Goal: Information Seeking & Learning: Learn about a topic

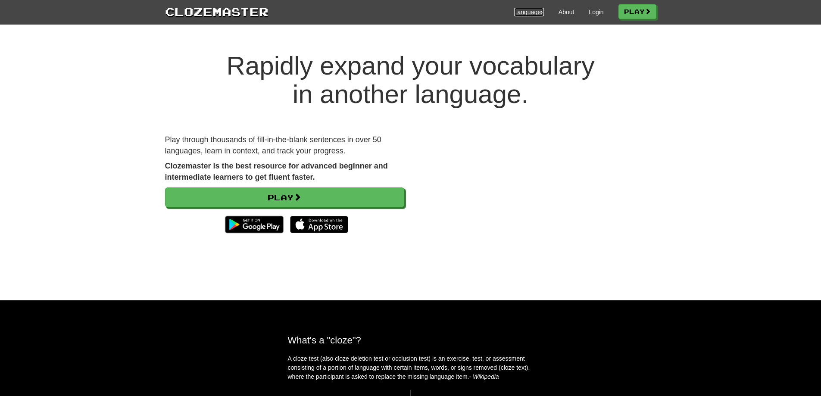
click at [539, 13] on link "Languages" at bounding box center [529, 12] width 30 height 9
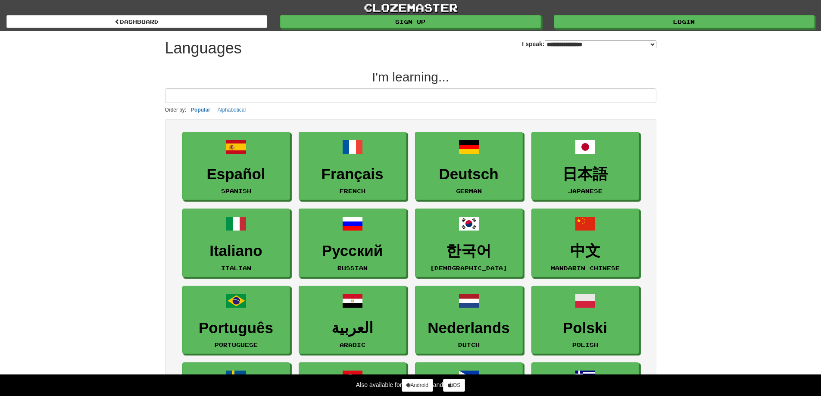
select select "*******"
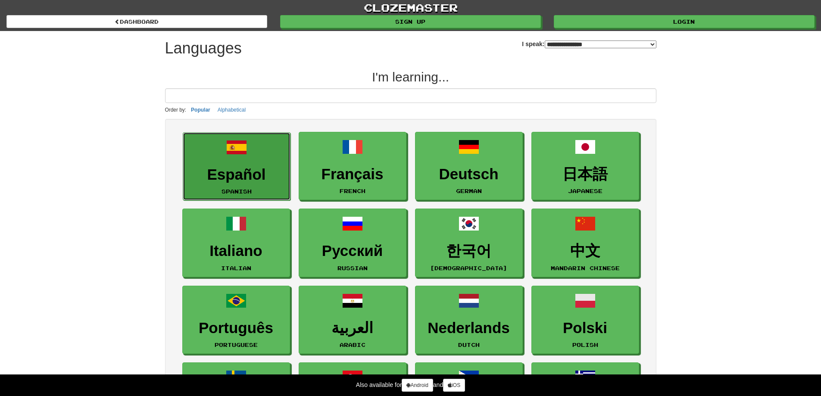
click at [237, 155] on span at bounding box center [236, 147] width 21 height 21
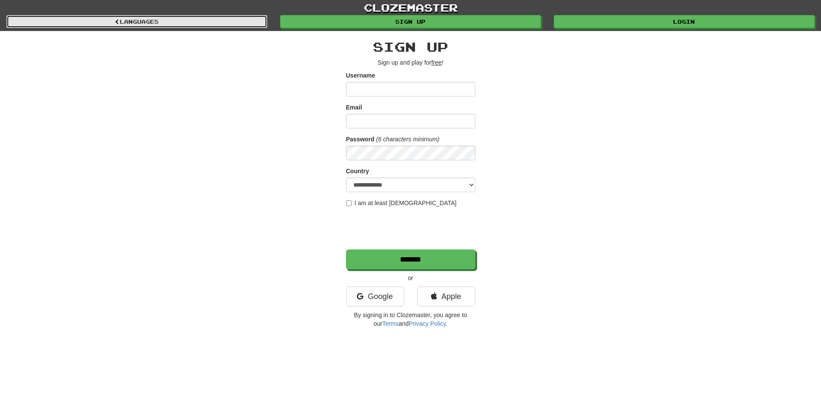
click at [153, 25] on link "Languages" at bounding box center [136, 21] width 261 height 13
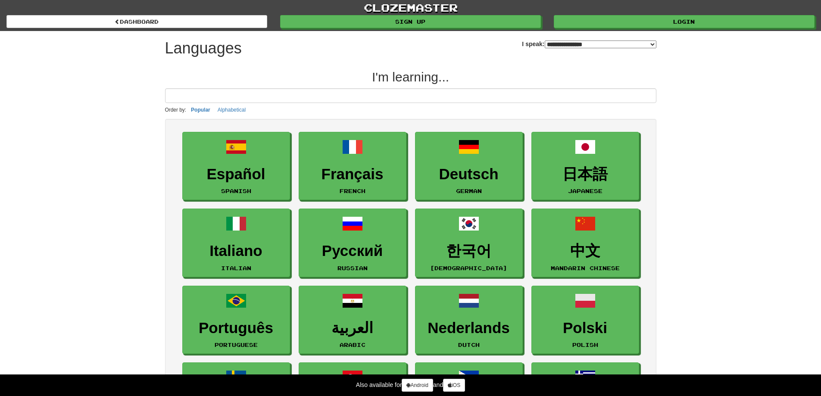
select select "*******"
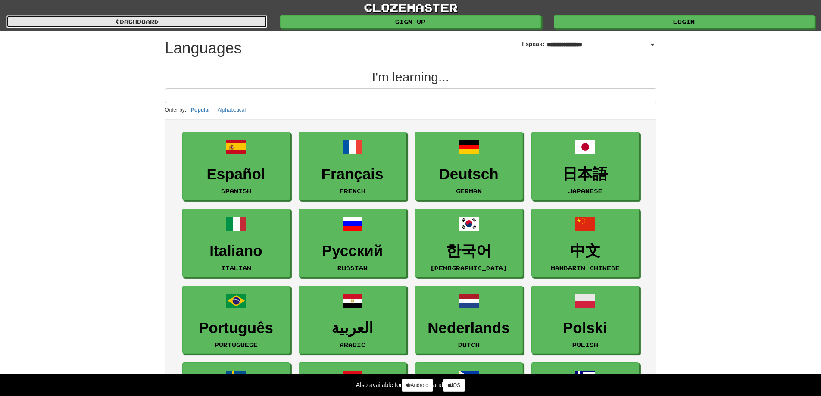
click at [186, 21] on link "dashboard" at bounding box center [136, 21] width 261 height 13
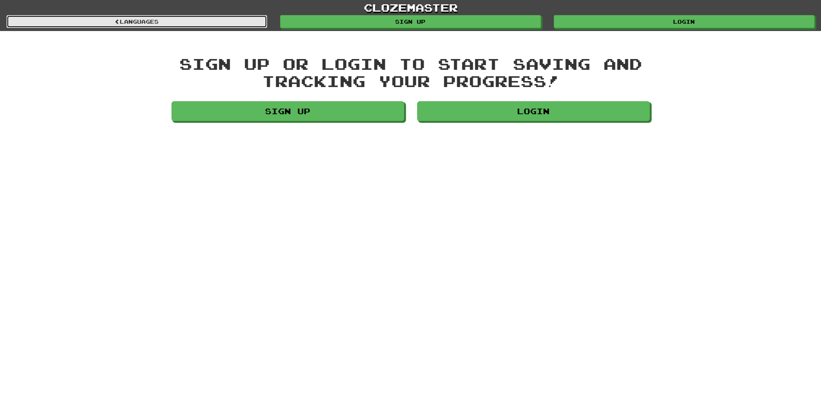
click at [177, 25] on link "Languages" at bounding box center [136, 21] width 261 height 13
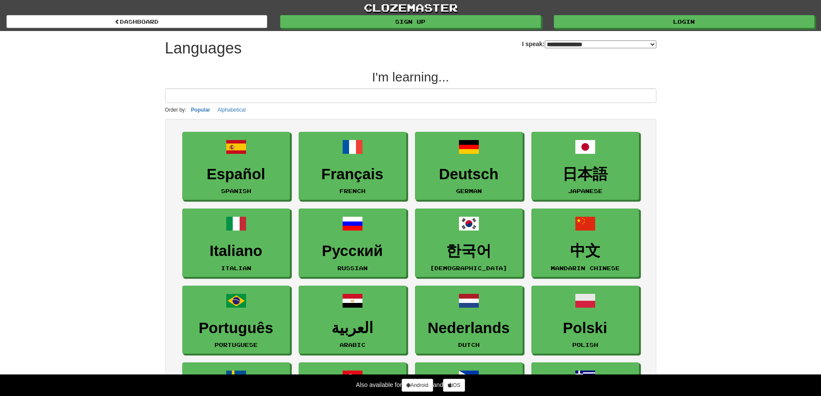
select select "*******"
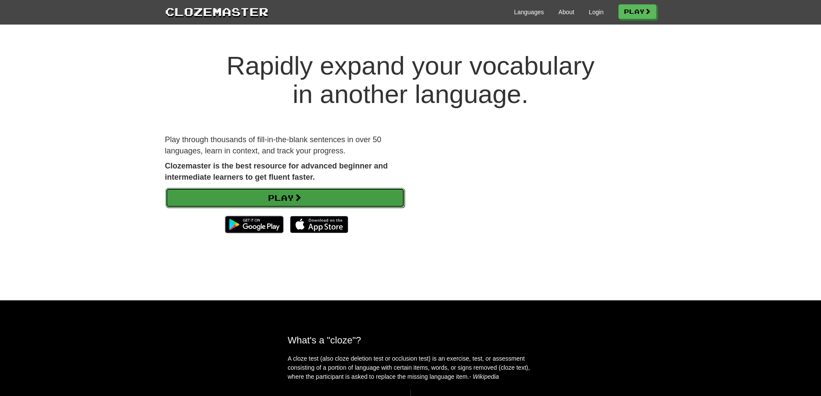
click at [302, 194] on span at bounding box center [298, 197] width 8 height 8
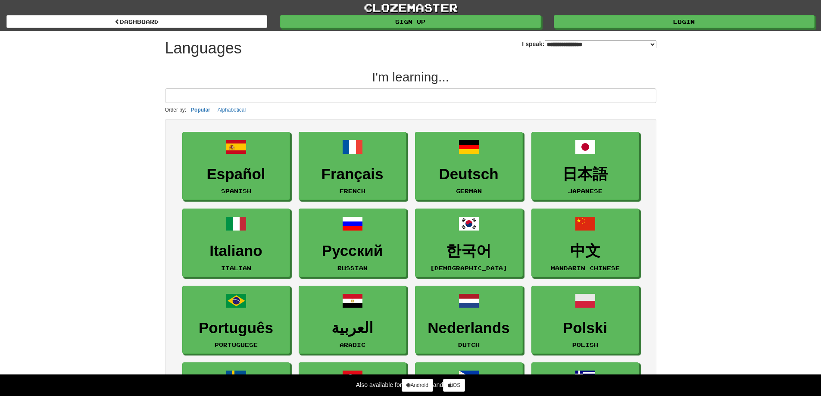
select select "*******"
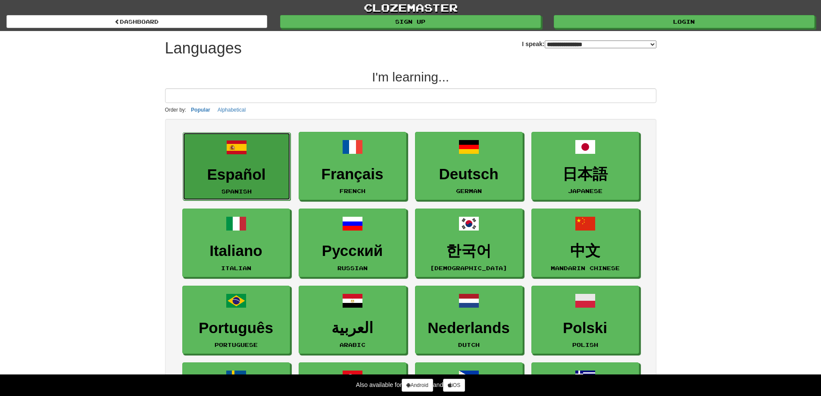
click at [252, 168] on h3 "Español" at bounding box center [236, 174] width 98 height 17
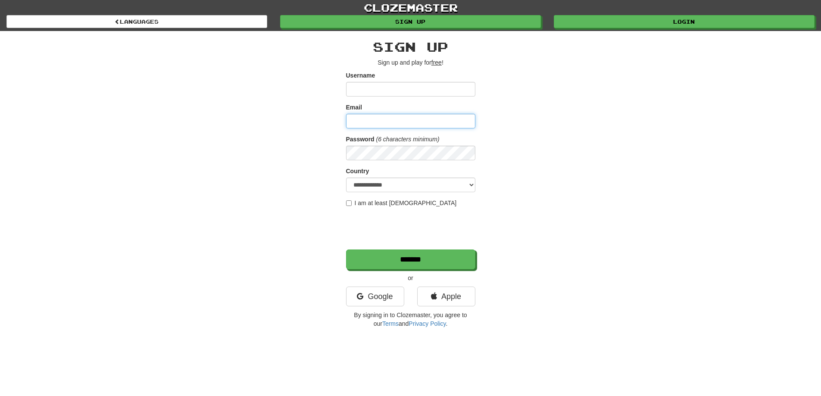
click at [362, 122] on input "Email" at bounding box center [410, 121] width 129 height 15
click at [391, 93] on input "Username" at bounding box center [410, 89] width 129 height 15
type input "****"
type input "**********"
click at [448, 188] on select "**********" at bounding box center [410, 184] width 129 height 15
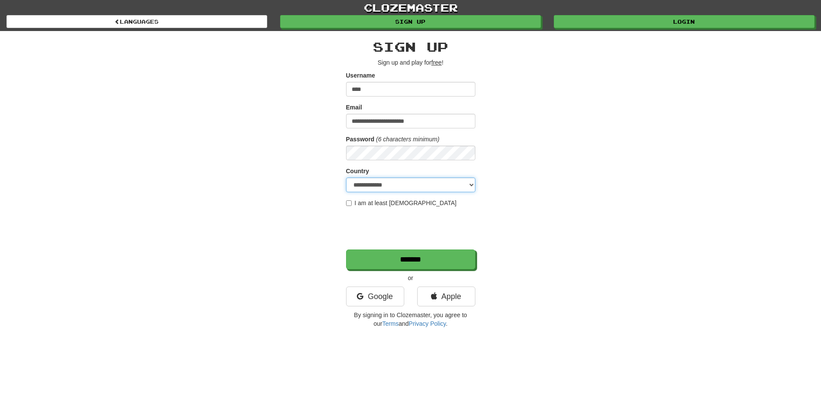
select select "**"
click at [346, 177] on select "**********" at bounding box center [410, 184] width 129 height 15
click at [379, 203] on label "I am at least 16 years old" at bounding box center [401, 203] width 111 height 9
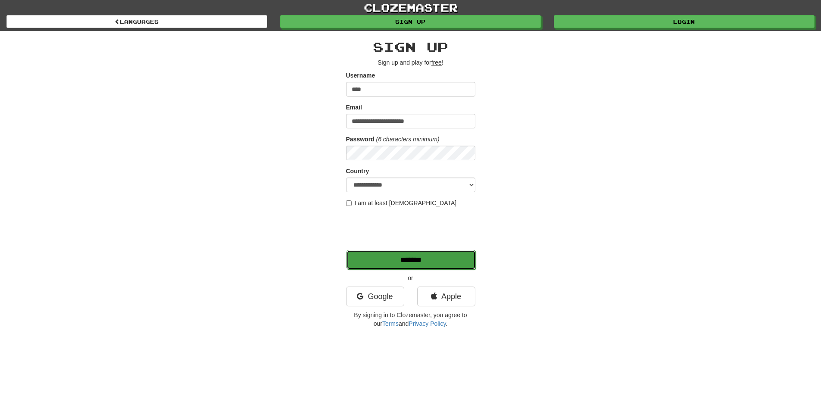
click at [437, 264] on input "*******" at bounding box center [410, 260] width 129 height 20
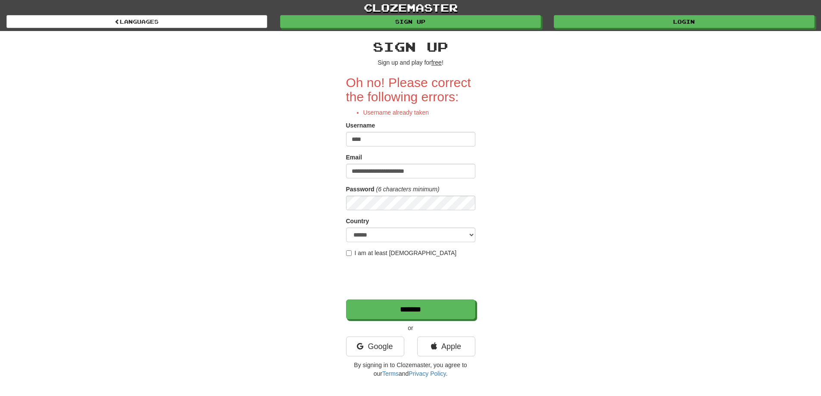
drag, startPoint x: 368, startPoint y: 139, endPoint x: 322, endPoint y: 142, distance: 45.7
click at [330, 141] on div "**********" at bounding box center [411, 206] width 504 height 351
click at [377, 137] on input "****" at bounding box center [410, 139] width 129 height 15
click at [377, 139] on input "****" at bounding box center [410, 139] width 129 height 15
click at [366, 144] on input "****" at bounding box center [410, 139] width 129 height 15
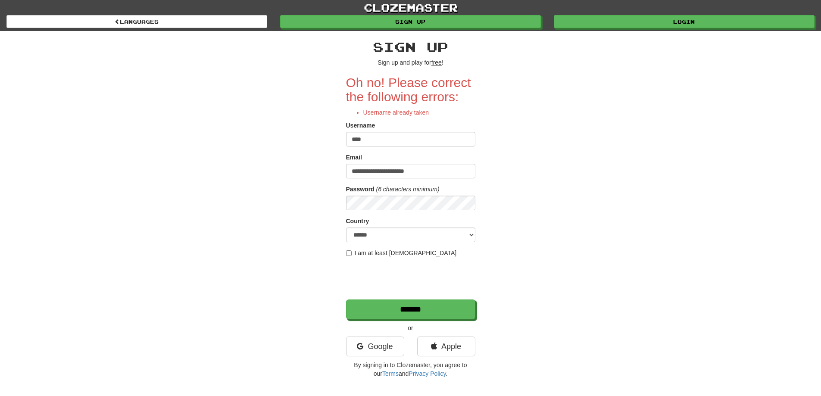
click at [434, 144] on input "****" at bounding box center [410, 139] width 129 height 15
drag, startPoint x: 558, startPoint y: 142, endPoint x: 563, endPoint y: 143, distance: 5.2
click at [563, 143] on div "**********" at bounding box center [411, 206] width 504 height 351
click at [403, 142] on input "****" at bounding box center [410, 139] width 129 height 15
type input "**********"
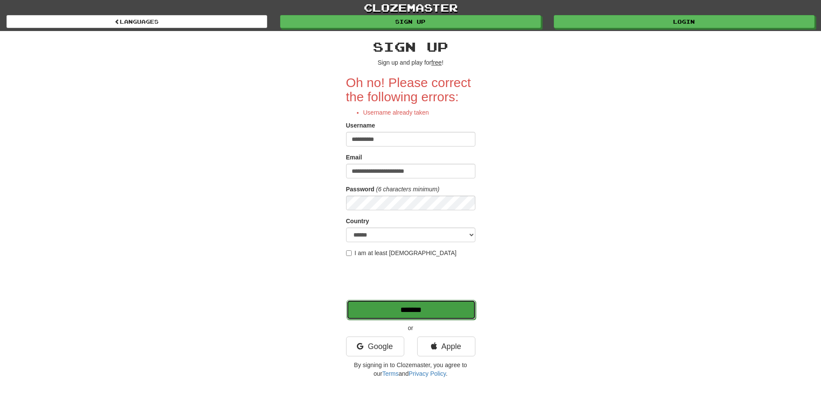
click at [413, 310] on input "*******" at bounding box center [410, 310] width 129 height 20
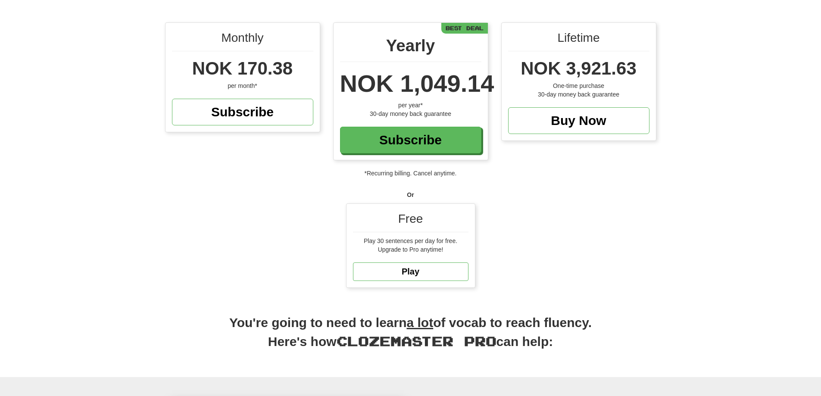
scroll to position [86, 0]
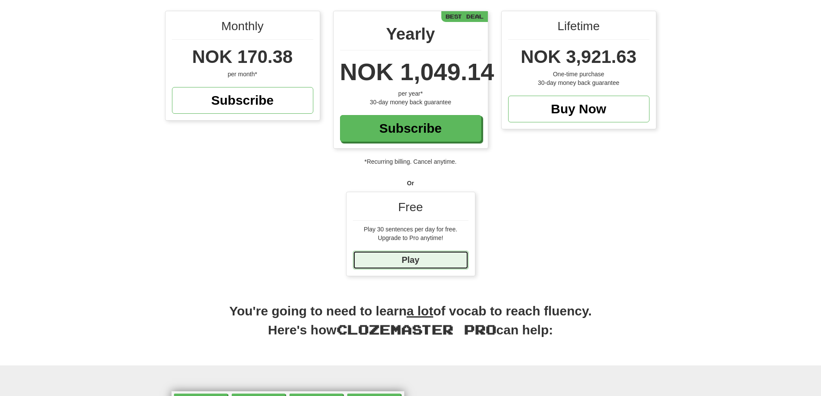
click at [423, 262] on link "Play" at bounding box center [410, 260] width 115 height 19
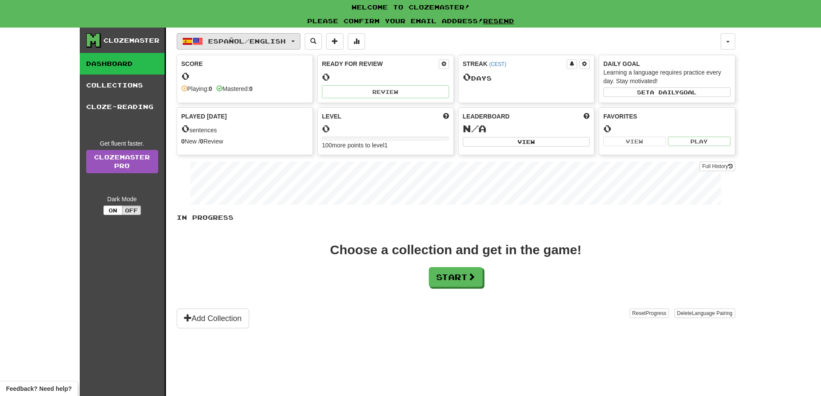
click at [258, 39] on span "Español / English" at bounding box center [247, 40] width 78 height 7
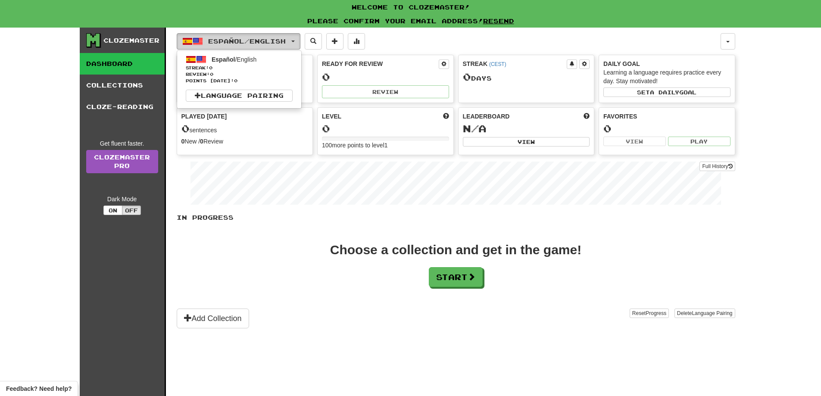
click at [258, 39] on span "Español / English" at bounding box center [247, 40] width 78 height 7
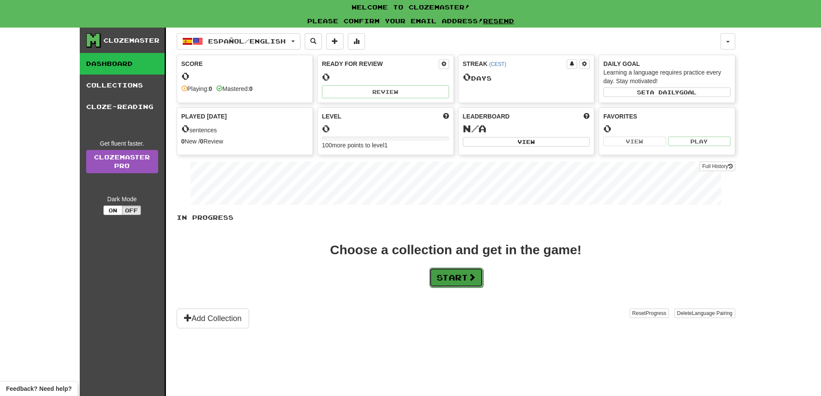
click at [450, 281] on button "Start" at bounding box center [456, 278] width 54 height 20
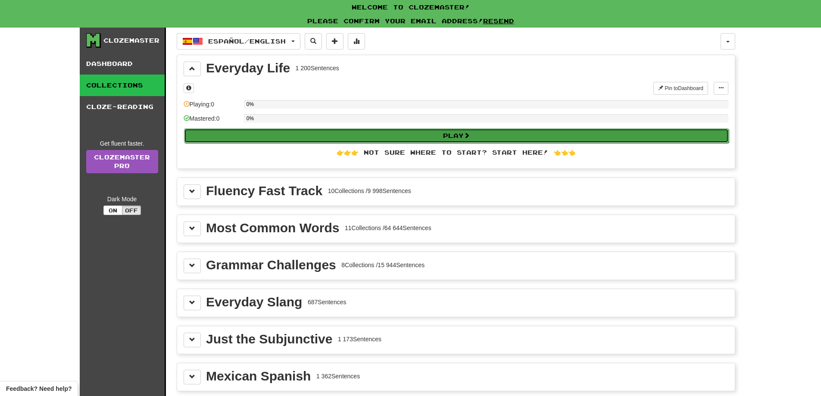
click at [475, 134] on button "Play" at bounding box center [456, 135] width 545 height 15
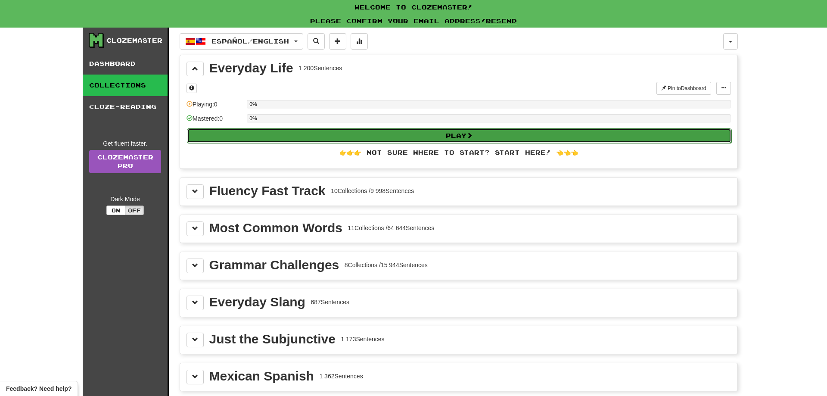
select select "**"
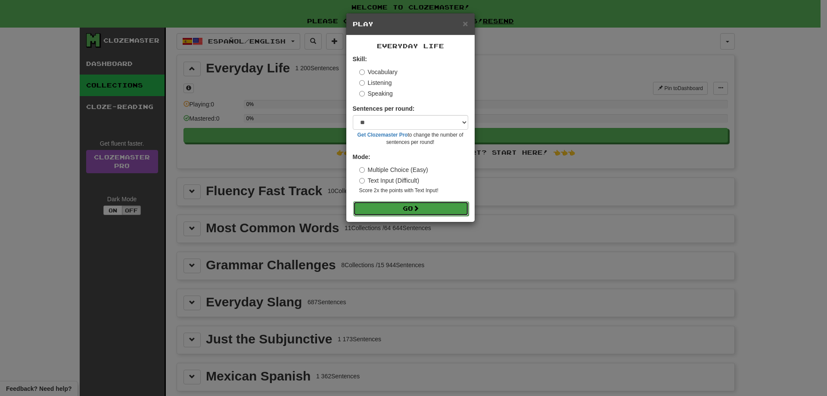
click at [410, 208] on button "Go" at bounding box center [410, 208] width 115 height 15
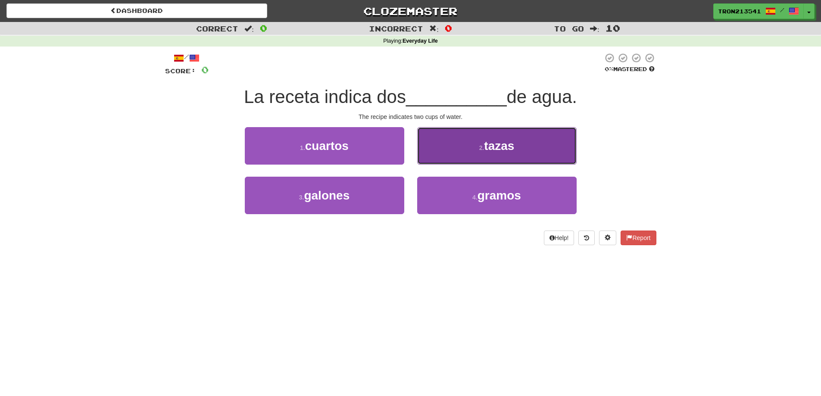
click at [510, 147] on span "tazas" at bounding box center [499, 145] width 30 height 13
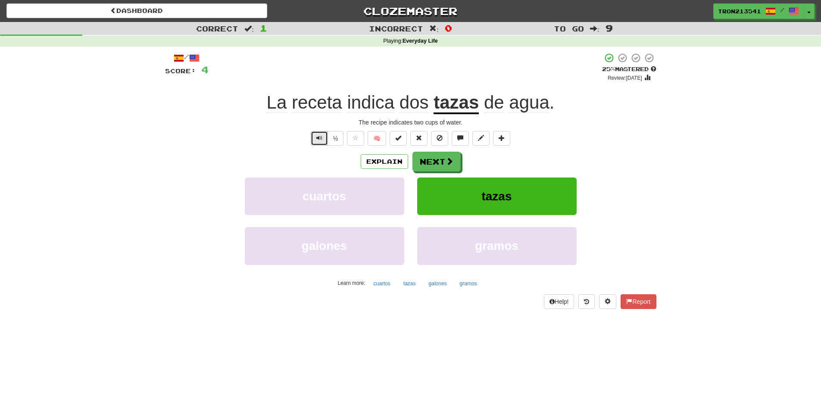
click at [320, 142] on button "Text-to-speech controls" at bounding box center [319, 138] width 17 height 15
click at [342, 141] on button "½" at bounding box center [335, 138] width 16 height 15
click at [314, 139] on button "Text-to-speech controls" at bounding box center [319, 138] width 17 height 15
click at [377, 164] on button "Explain" at bounding box center [384, 161] width 47 height 15
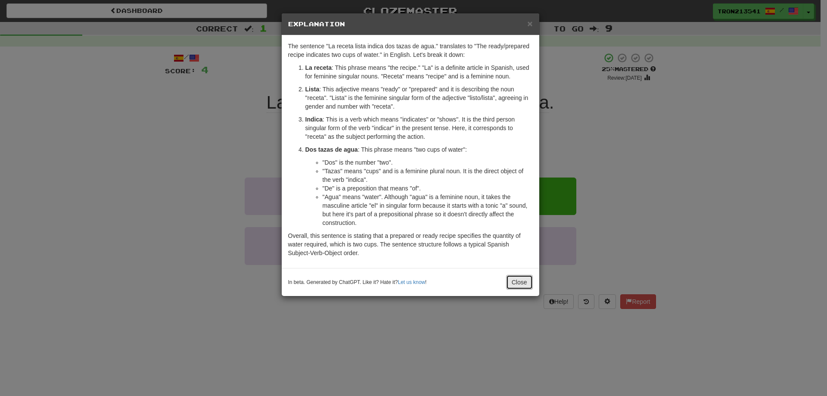
click at [520, 281] on button "Close" at bounding box center [519, 282] width 27 height 15
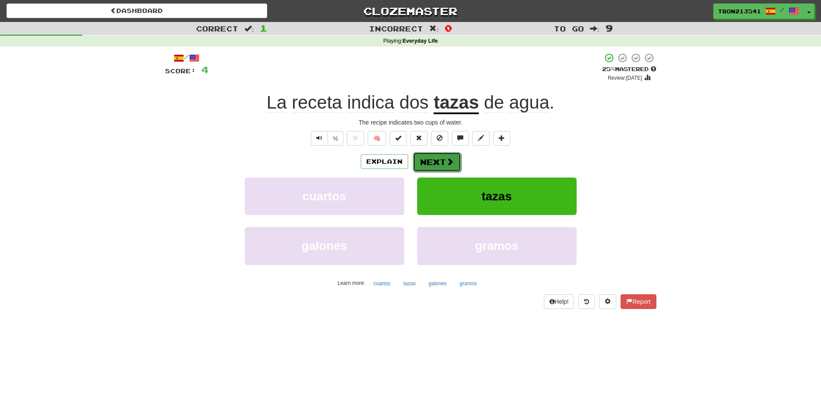
click at [452, 169] on button "Next" at bounding box center [437, 162] width 48 height 20
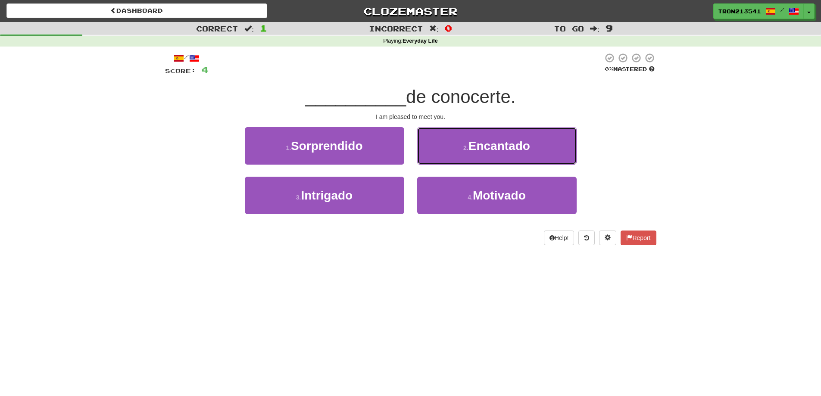
click at [502, 147] on span "Encantado" at bounding box center [499, 145] width 62 height 13
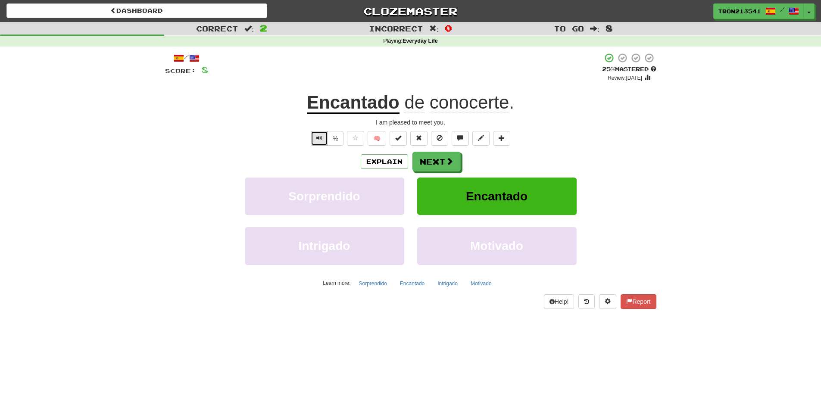
click at [321, 141] on span "Text-to-speech controls" at bounding box center [319, 138] width 6 height 6
click at [386, 166] on button "Explain" at bounding box center [384, 161] width 47 height 15
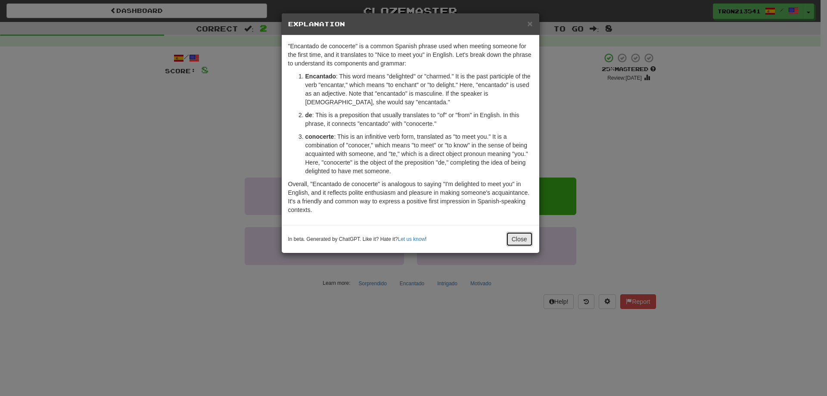
click at [512, 240] on button "Close" at bounding box center [519, 239] width 27 height 15
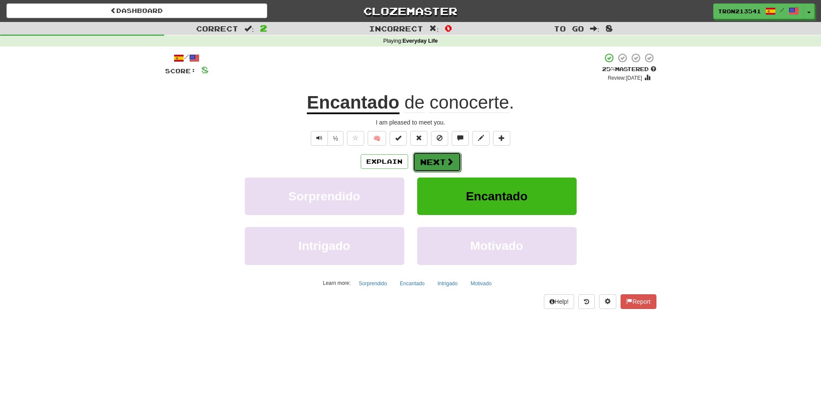
click at [446, 162] on span at bounding box center [450, 162] width 8 height 8
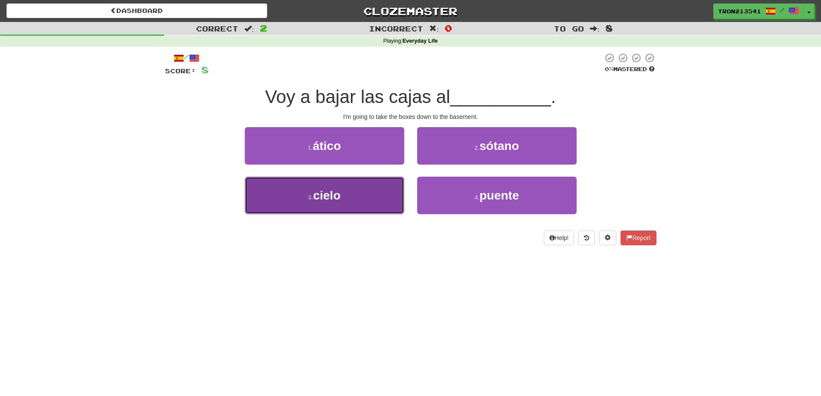
click at [378, 205] on button "3 . cielo" at bounding box center [324, 195] width 159 height 37
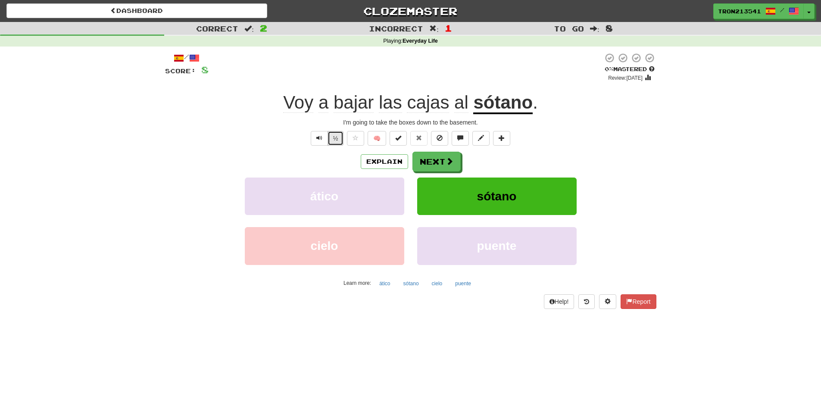
click at [330, 137] on button "½" at bounding box center [335, 138] width 16 height 15
click at [470, 196] on button "sótano" at bounding box center [496, 195] width 159 height 37
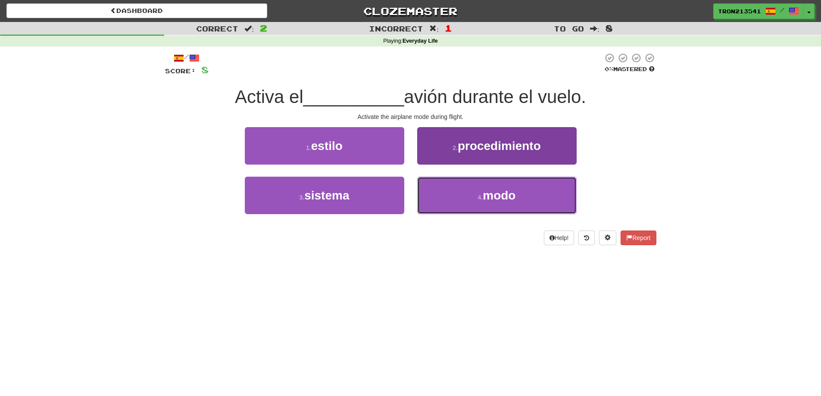
click at [492, 204] on button "4 . modo" at bounding box center [496, 195] width 159 height 37
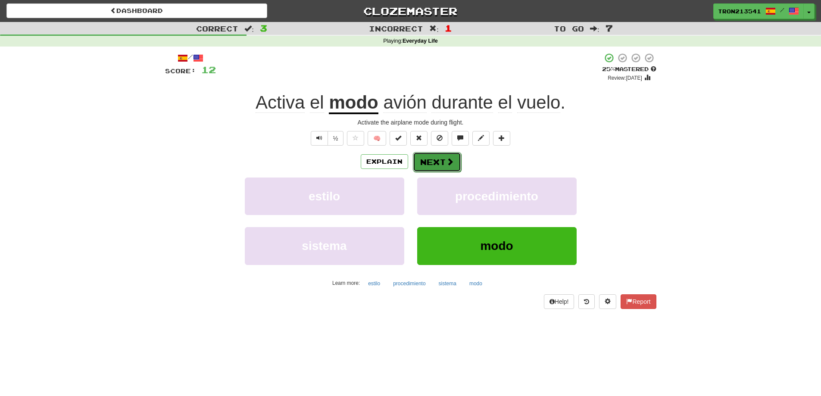
click at [451, 156] on button "Next" at bounding box center [437, 162] width 48 height 20
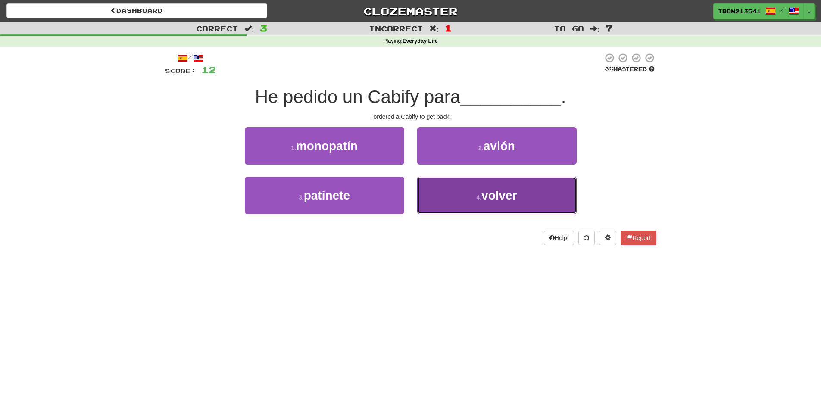
click at [495, 205] on button "4 . volver" at bounding box center [496, 195] width 159 height 37
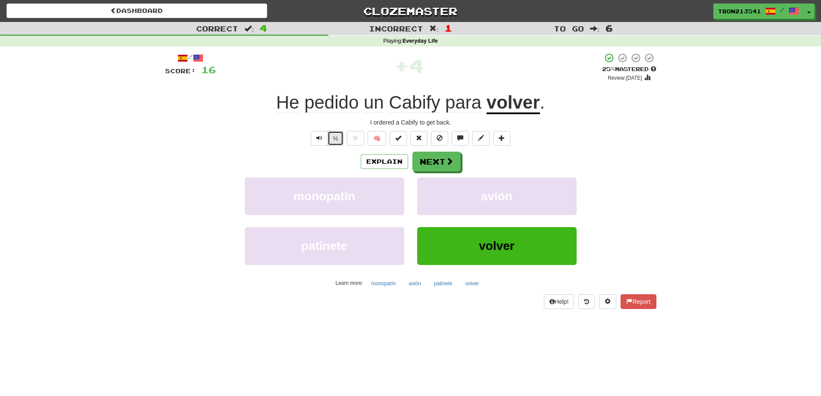
click at [341, 137] on button "½" at bounding box center [335, 138] width 16 height 15
click at [431, 158] on button "Next" at bounding box center [437, 162] width 48 height 20
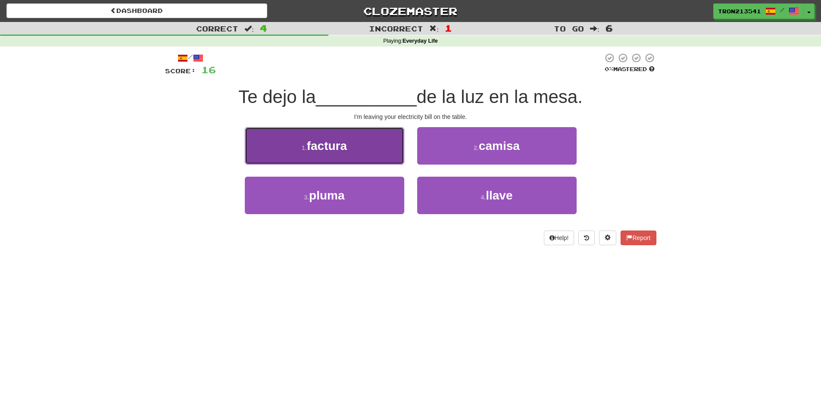
click at [330, 143] on span "factura" at bounding box center [327, 145] width 40 height 13
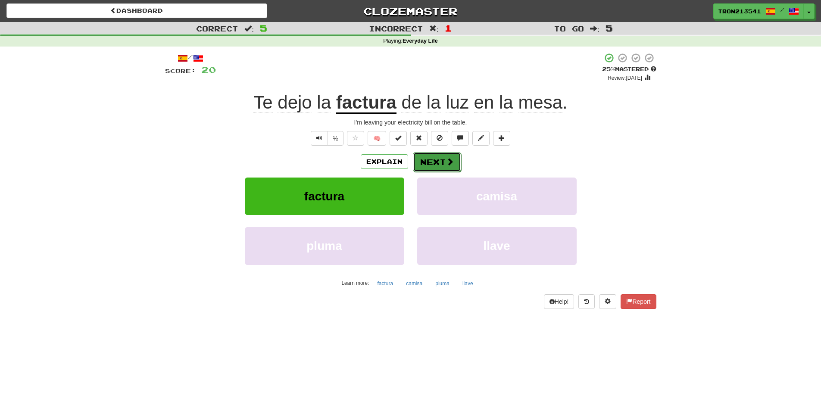
click at [421, 162] on button "Next" at bounding box center [437, 162] width 48 height 20
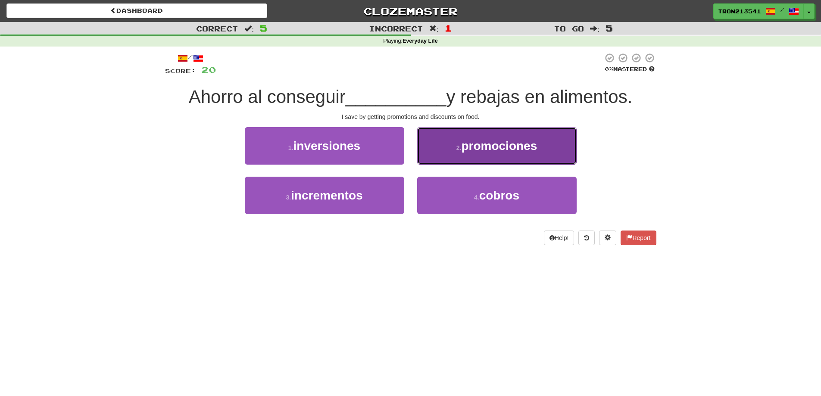
click at [510, 150] on span "promociones" at bounding box center [499, 145] width 76 height 13
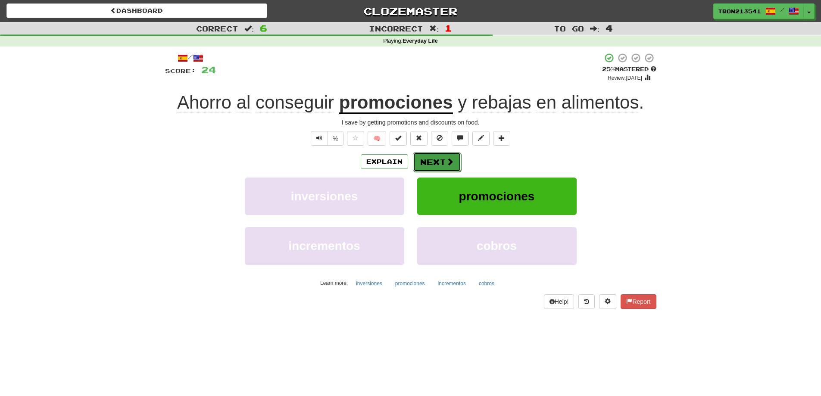
click at [434, 159] on button "Next" at bounding box center [437, 162] width 48 height 20
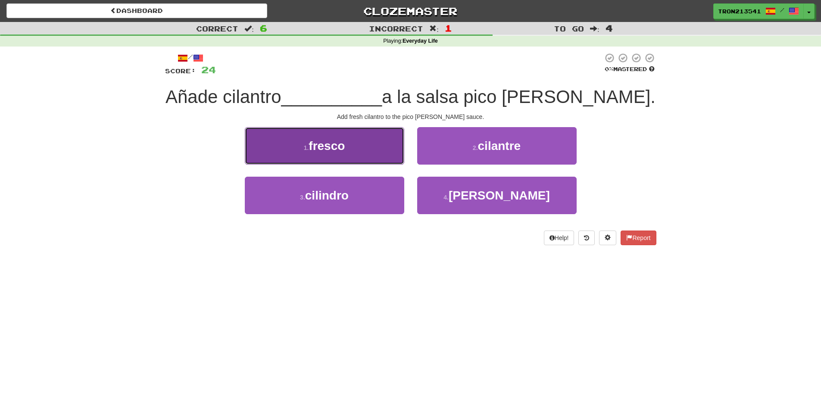
click at [348, 152] on button "1 . fresco" at bounding box center [324, 145] width 159 height 37
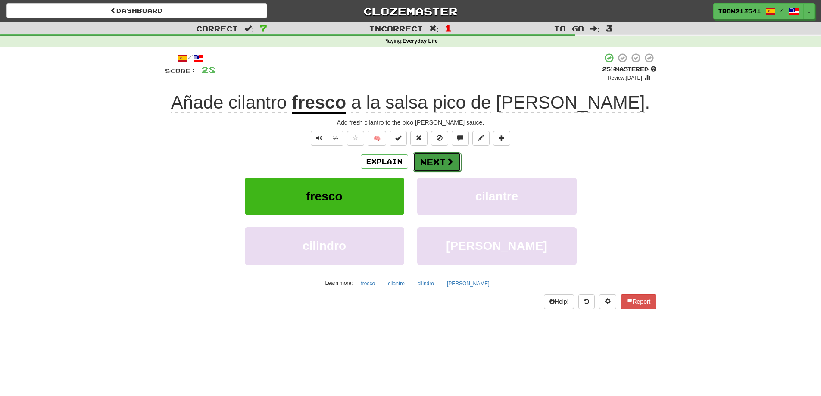
click at [436, 164] on button "Next" at bounding box center [437, 162] width 48 height 20
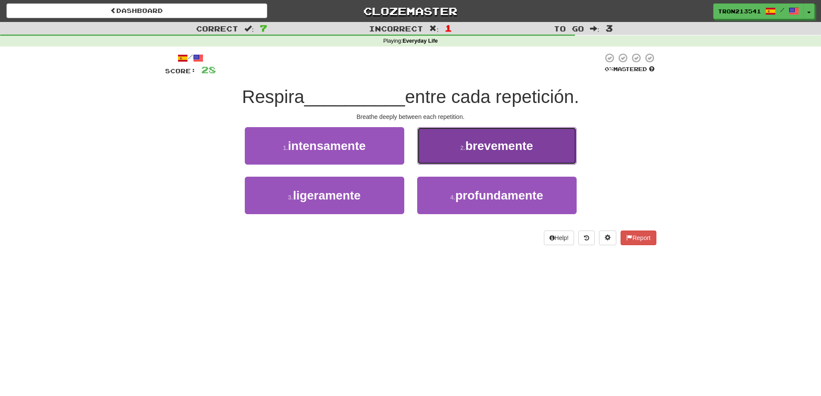
click at [478, 146] on span "brevemente" at bounding box center [499, 145] width 68 height 13
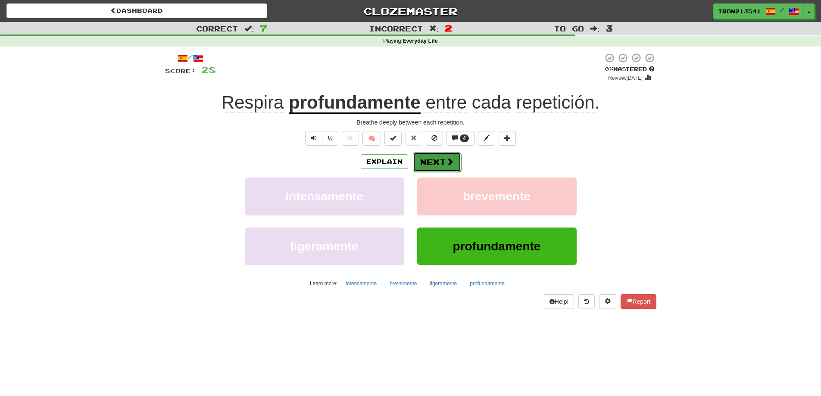
click at [450, 163] on span at bounding box center [450, 162] width 8 height 8
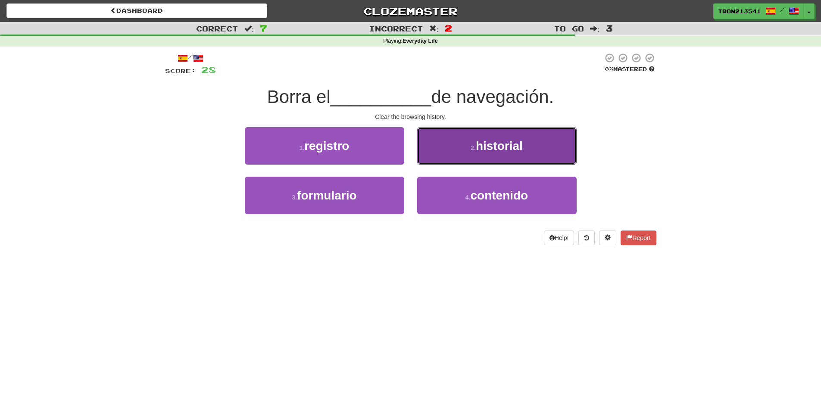
click at [456, 145] on button "2 . historial" at bounding box center [496, 145] width 159 height 37
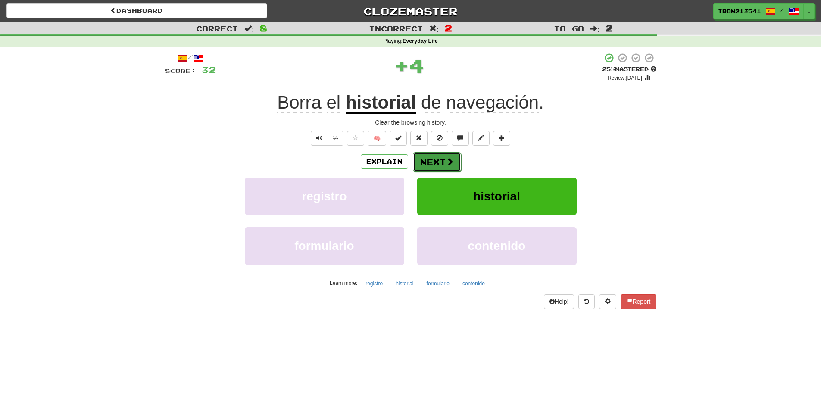
click at [441, 159] on button "Next" at bounding box center [437, 162] width 48 height 20
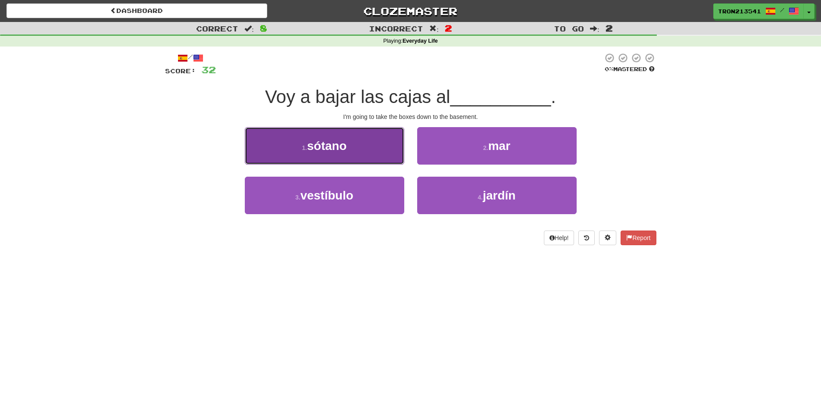
click at [379, 150] on button "1 . sótano" at bounding box center [324, 145] width 159 height 37
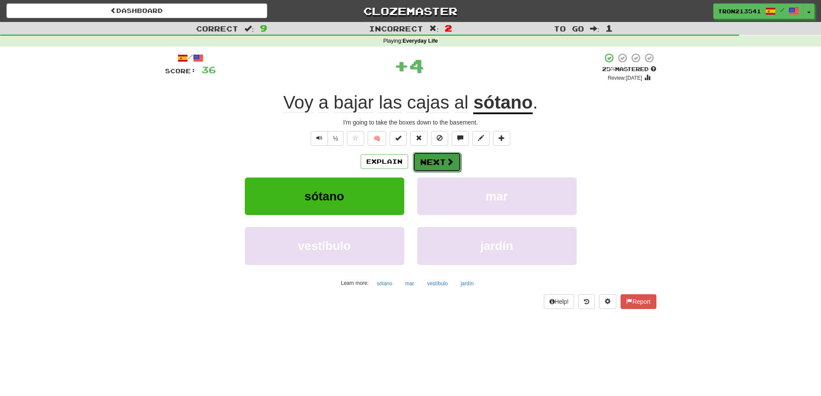
click at [440, 164] on button "Next" at bounding box center [437, 162] width 48 height 20
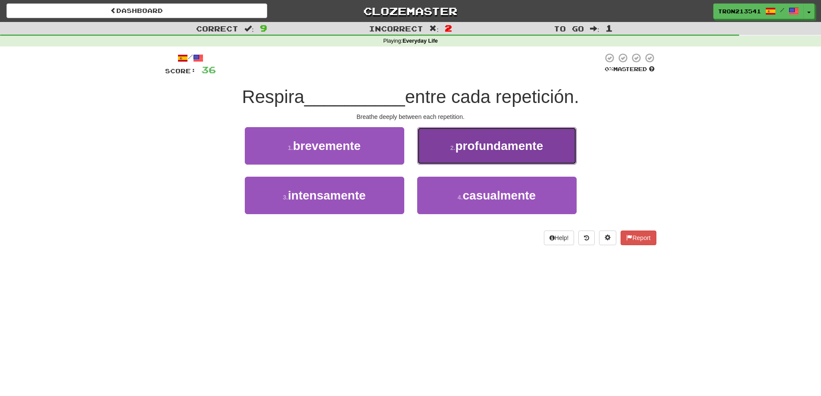
click at [477, 160] on button "2 . profundamente" at bounding box center [496, 145] width 159 height 37
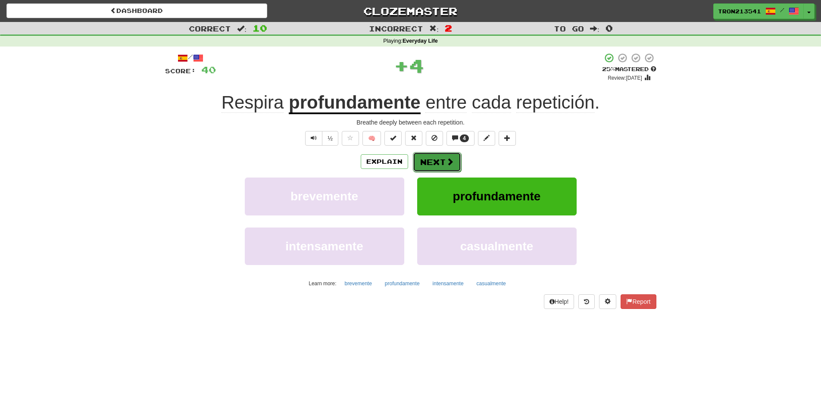
click at [448, 158] on span at bounding box center [450, 162] width 8 height 8
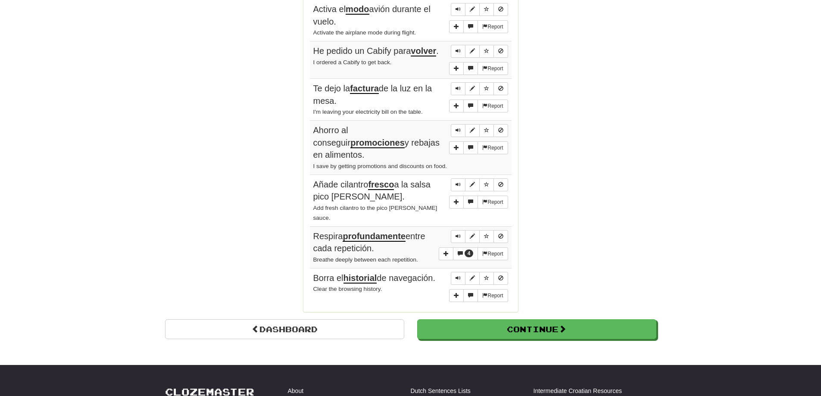
scroll to position [775, 0]
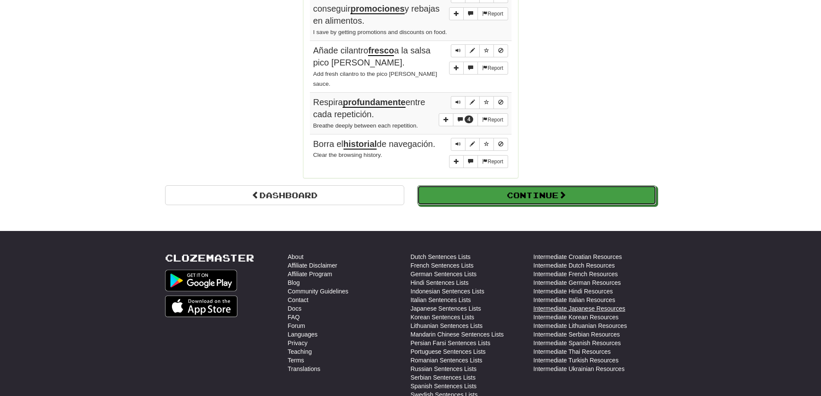
click at [587, 193] on button "Continue" at bounding box center [536, 195] width 239 height 20
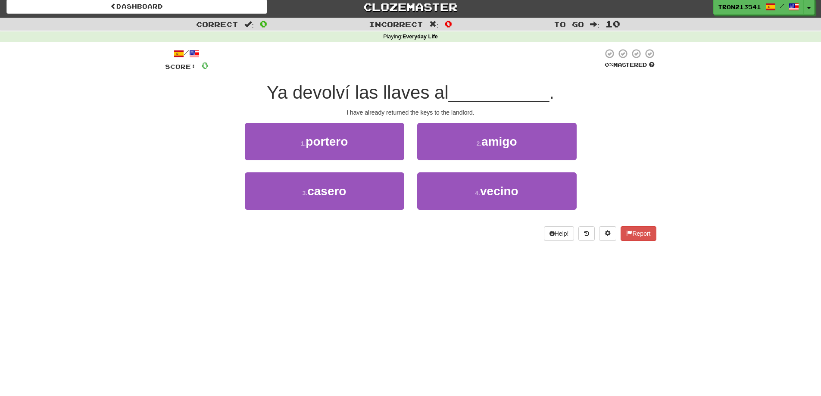
scroll to position [0, 0]
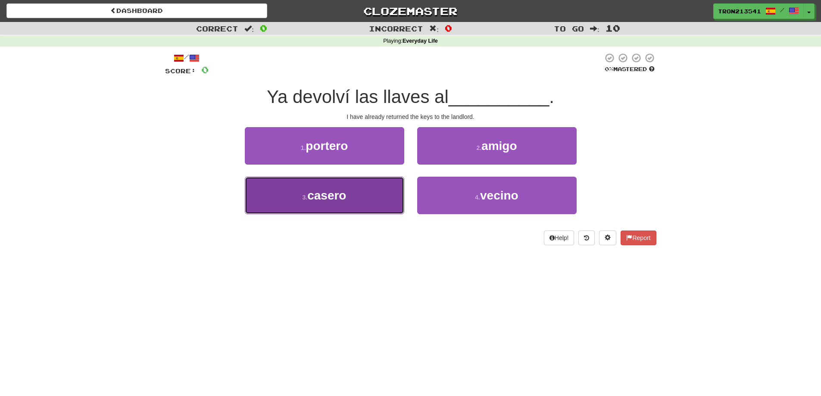
click at [361, 197] on button "3 . casero" at bounding box center [324, 195] width 159 height 37
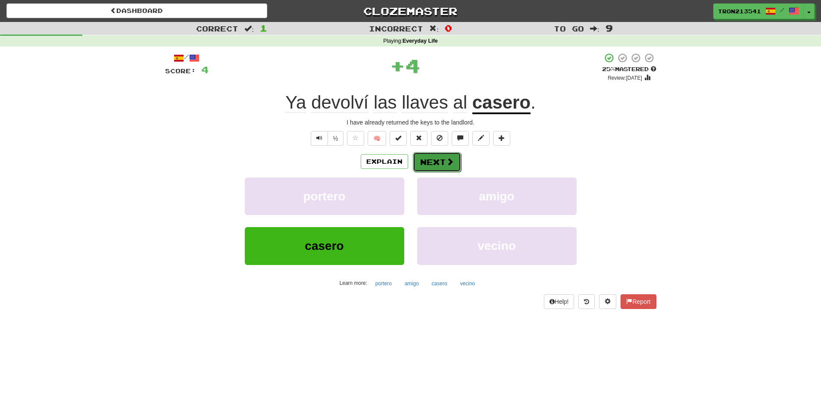
click at [446, 160] on span at bounding box center [450, 162] width 8 height 8
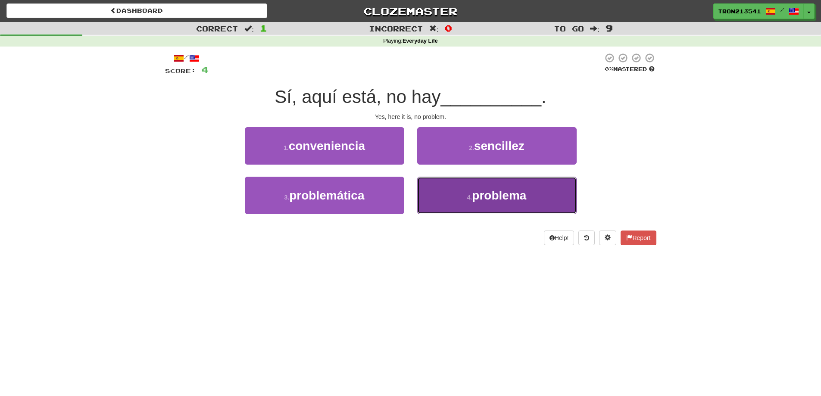
click at [460, 198] on button "4 . problema" at bounding box center [496, 195] width 159 height 37
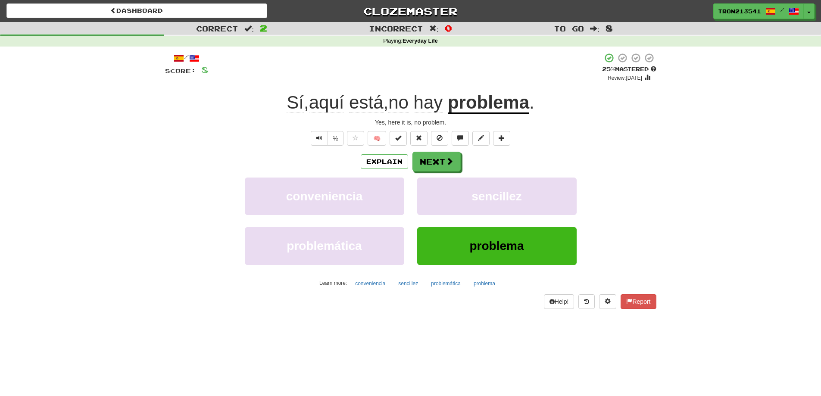
click at [432, 100] on span "hay" at bounding box center [428, 102] width 29 height 21
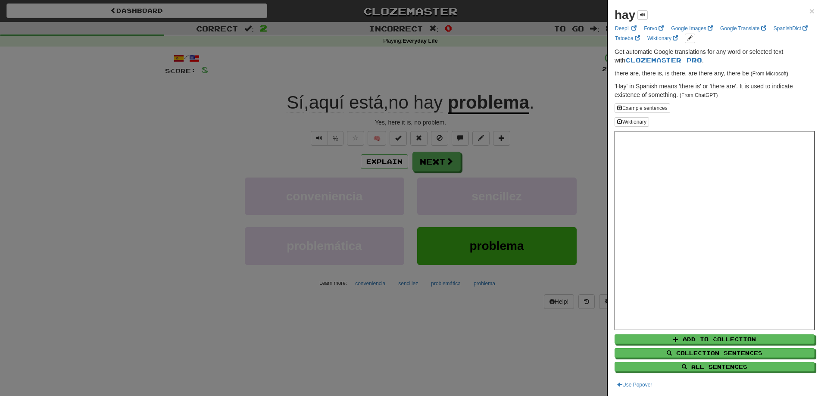
click at [402, 100] on div at bounding box center [410, 198] width 821 height 396
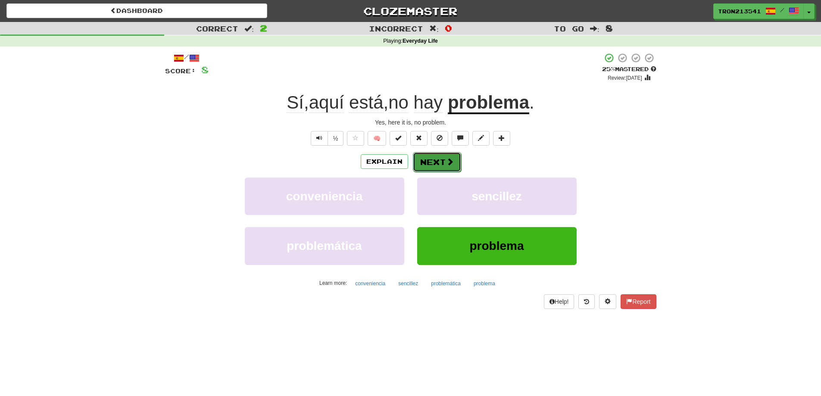
click at [417, 161] on button "Next" at bounding box center [437, 162] width 48 height 20
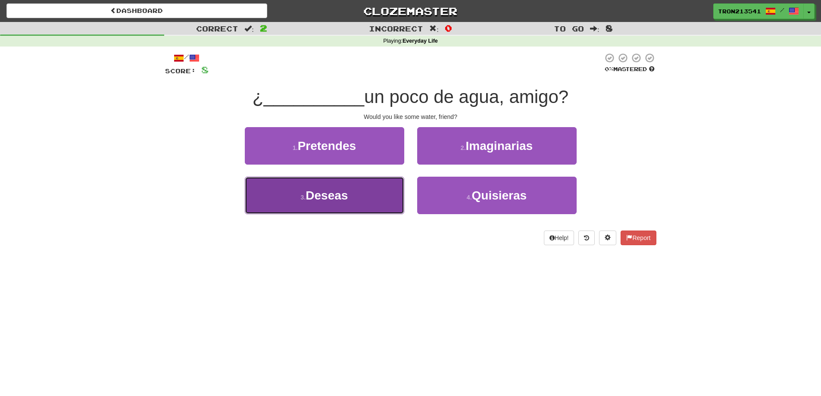
click at [376, 190] on button "3 . Deseas" at bounding box center [324, 195] width 159 height 37
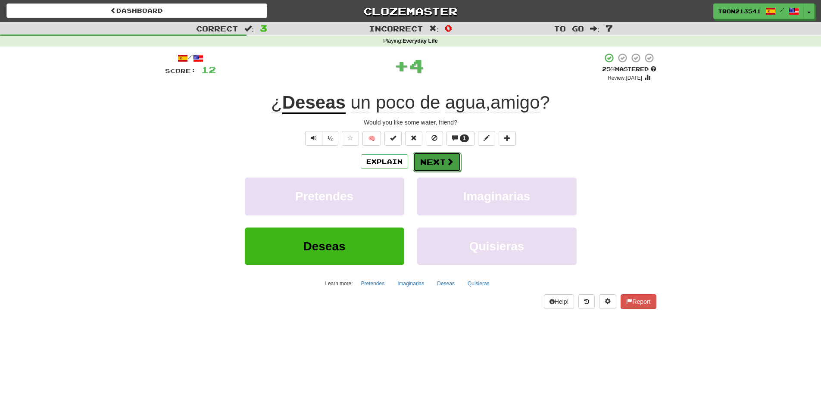
click at [432, 161] on button "Next" at bounding box center [437, 162] width 48 height 20
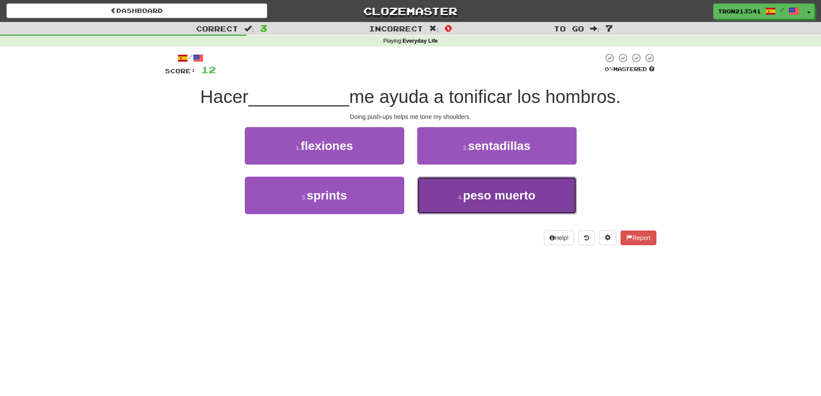
click at [462, 203] on button "4 . peso muerto" at bounding box center [496, 195] width 159 height 37
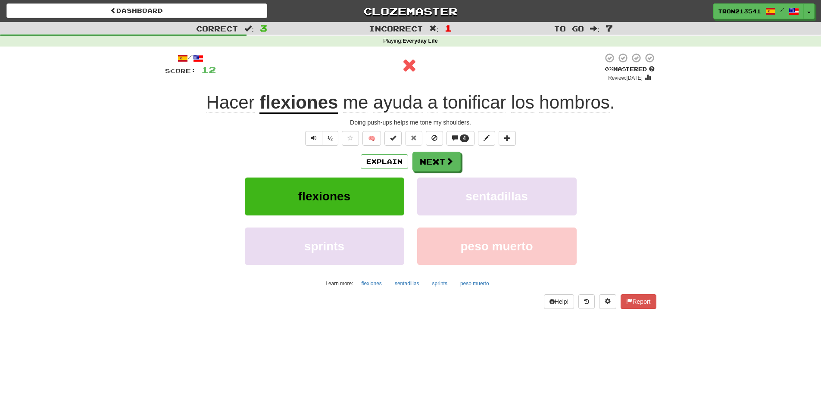
click at [314, 102] on u "flexiones" at bounding box center [298, 103] width 78 height 22
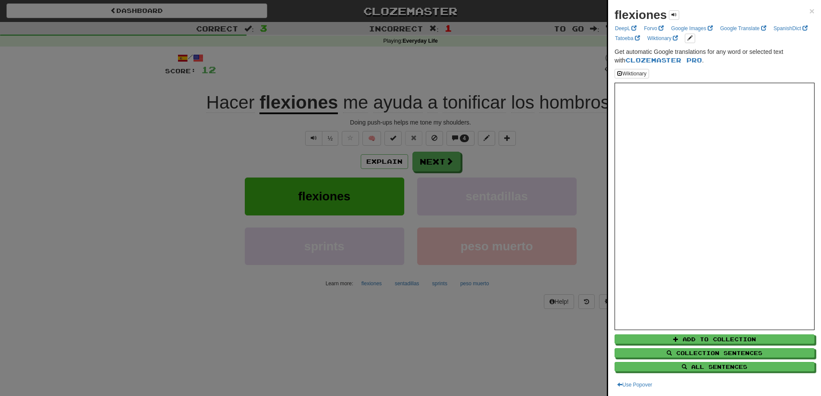
click at [204, 187] on div at bounding box center [410, 198] width 821 height 396
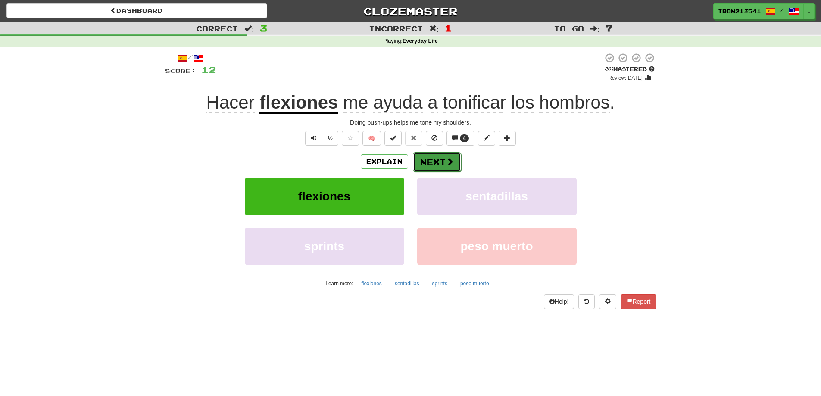
click at [433, 160] on button "Next" at bounding box center [437, 162] width 48 height 20
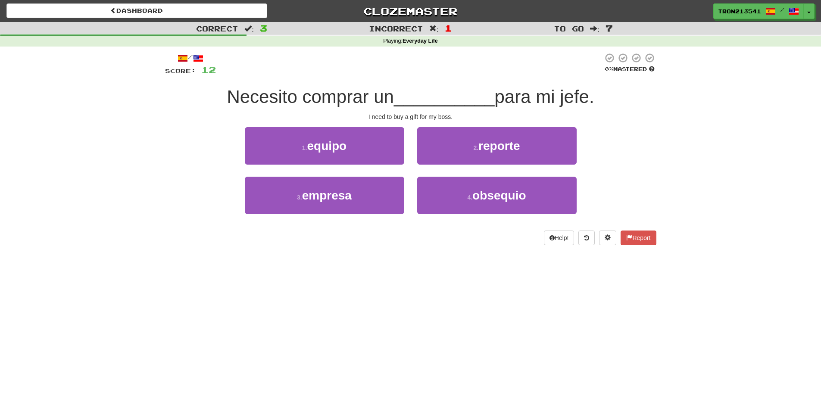
click at [317, 98] on span "Necesito comprar un" at bounding box center [310, 97] width 167 height 20
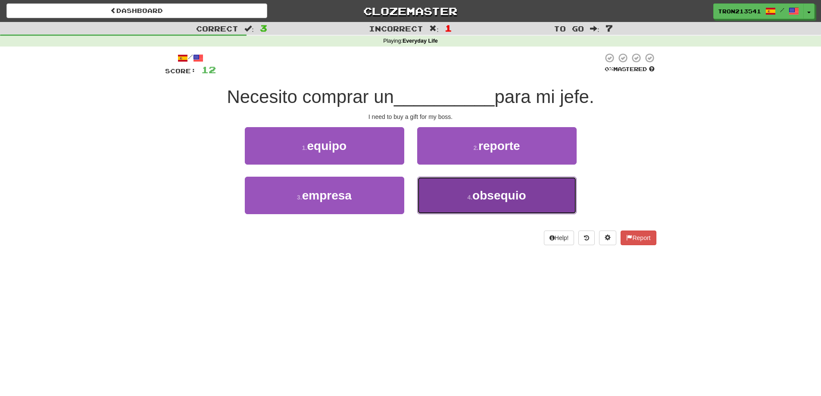
click at [525, 191] on span "obsequio" at bounding box center [498, 195] width 53 height 13
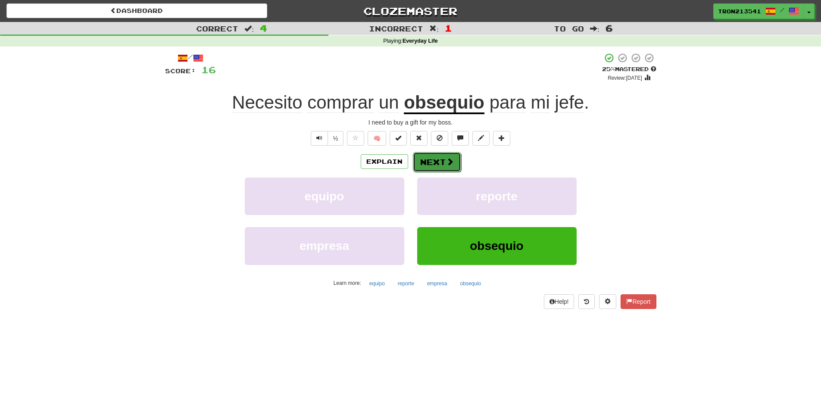
click at [446, 163] on span at bounding box center [450, 162] width 8 height 8
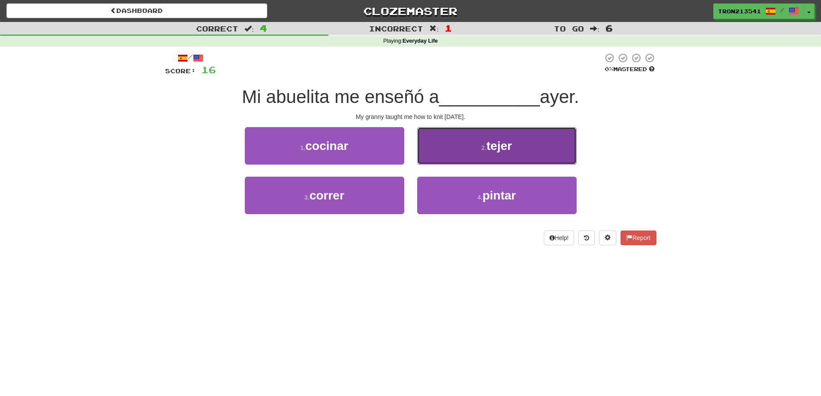
click at [464, 148] on button "2 . tejer" at bounding box center [496, 145] width 159 height 37
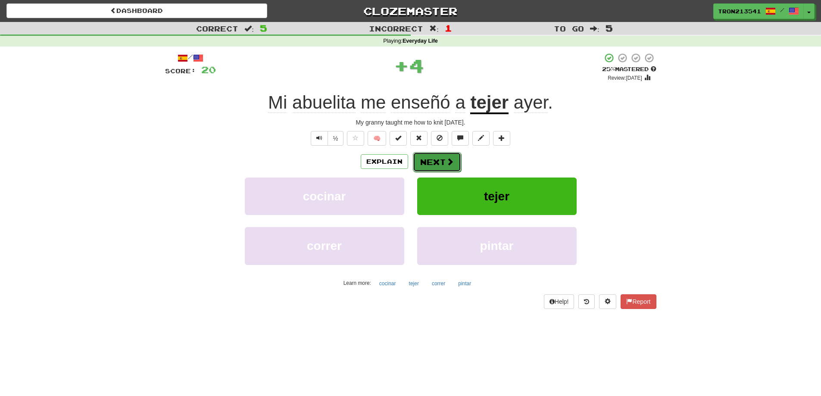
click at [441, 164] on button "Next" at bounding box center [437, 162] width 48 height 20
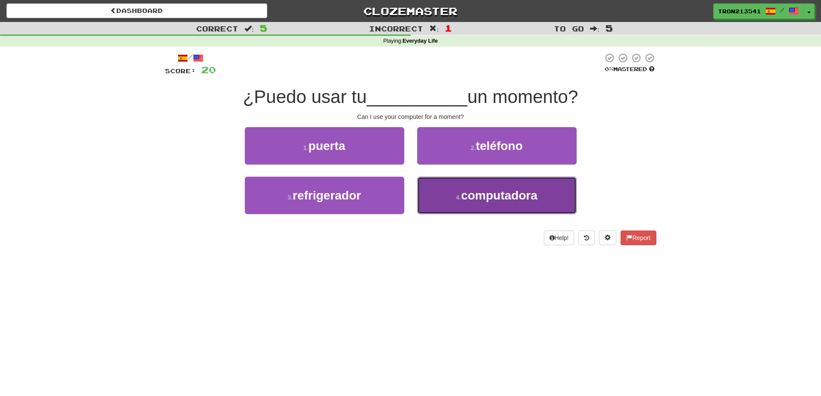
click at [434, 194] on button "4 . computadora" at bounding box center [496, 195] width 159 height 37
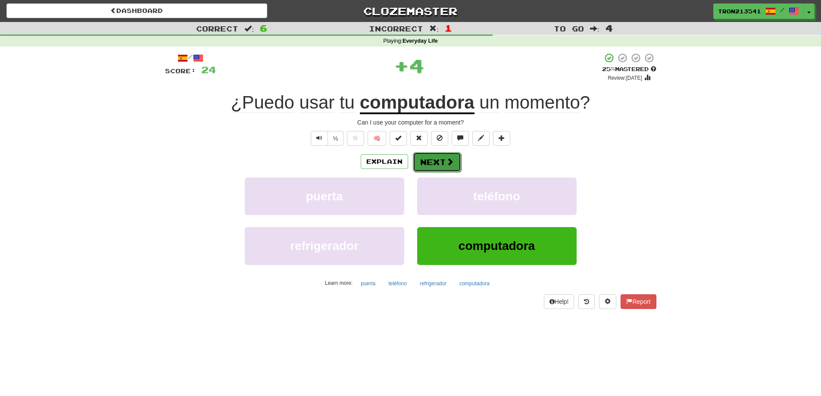
click at [432, 159] on button "Next" at bounding box center [437, 162] width 48 height 20
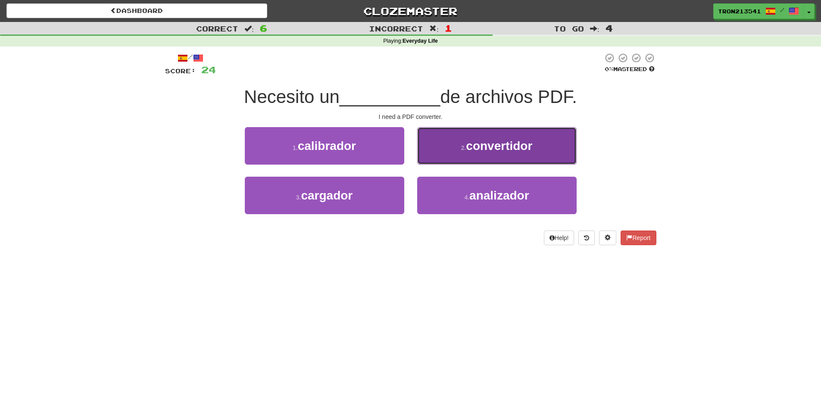
click at [431, 156] on button "2 . convertidor" at bounding box center [496, 145] width 159 height 37
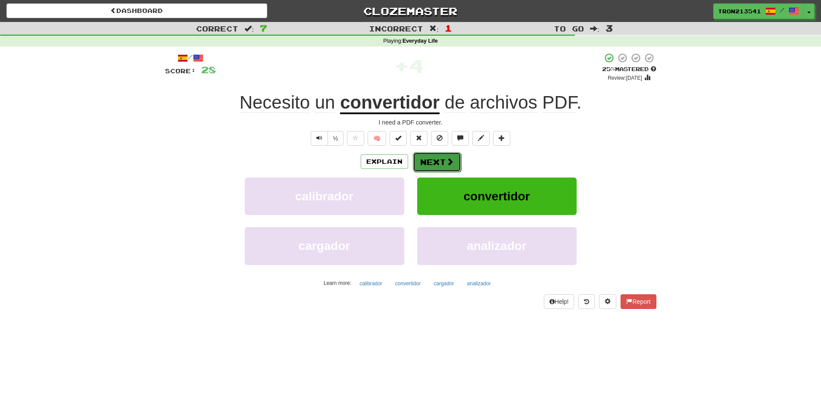
click at [429, 163] on button "Next" at bounding box center [437, 162] width 48 height 20
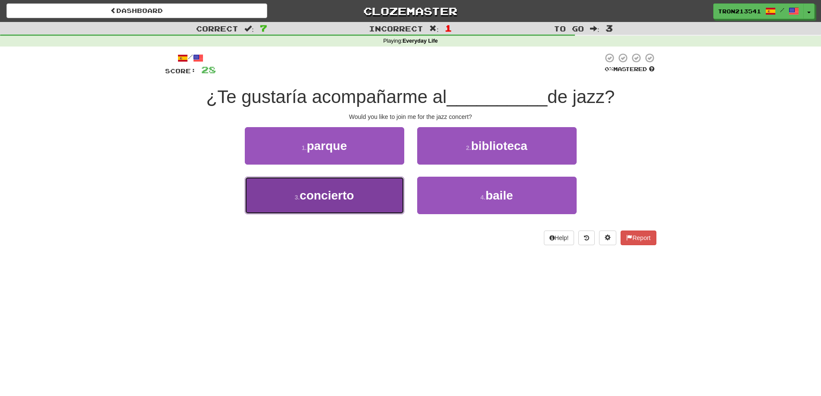
click at [395, 184] on button "3 . concierto" at bounding box center [324, 195] width 159 height 37
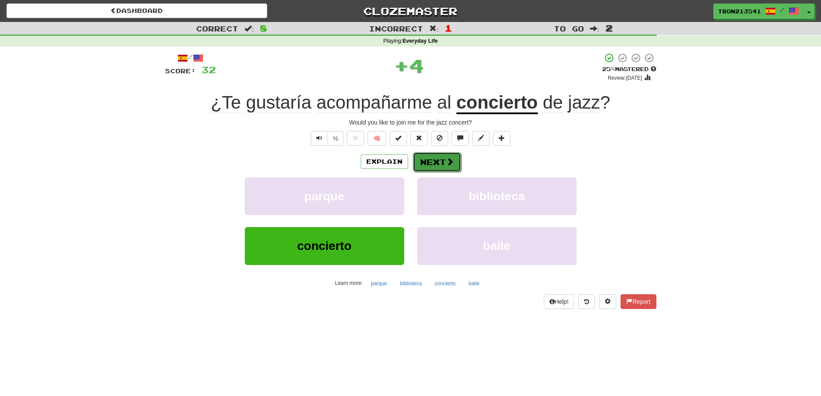
click at [428, 163] on button "Next" at bounding box center [437, 162] width 48 height 20
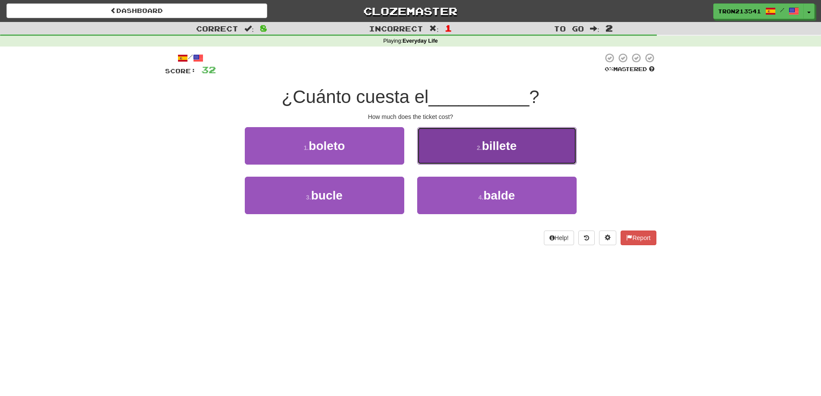
click at [435, 155] on button "2 . billete" at bounding box center [496, 145] width 159 height 37
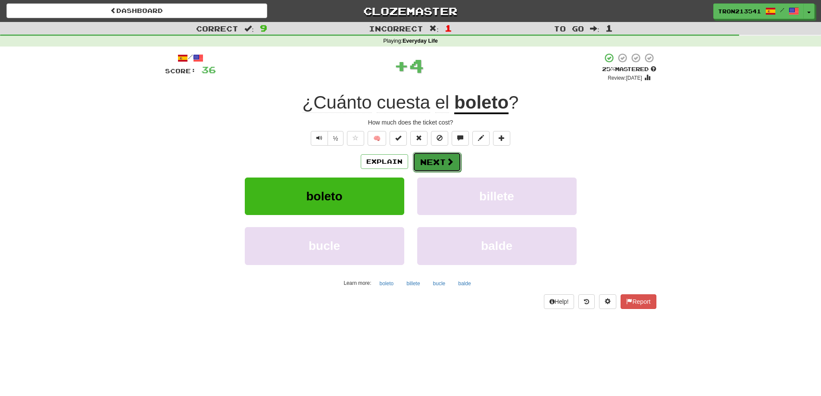
click at [431, 161] on button "Next" at bounding box center [437, 162] width 48 height 20
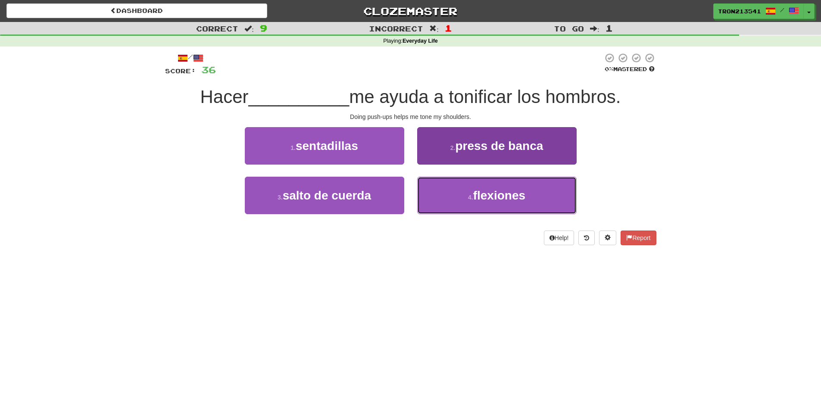
click at [434, 189] on button "4 . flexiones" at bounding box center [496, 195] width 159 height 37
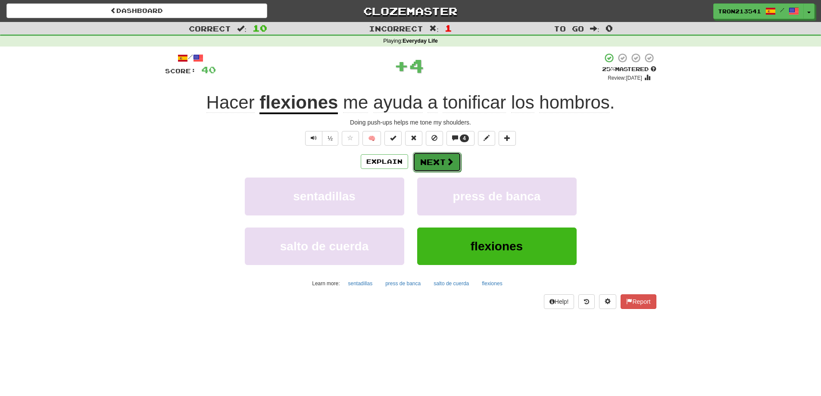
click at [433, 166] on button "Next" at bounding box center [437, 162] width 48 height 20
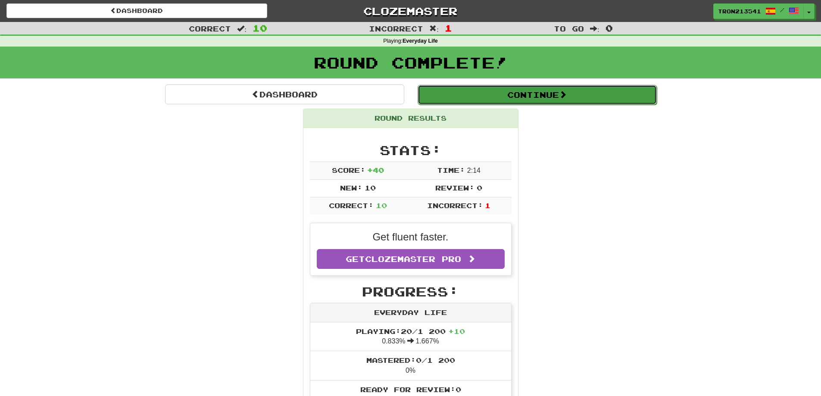
click at [479, 93] on button "Continue" at bounding box center [536, 95] width 239 height 20
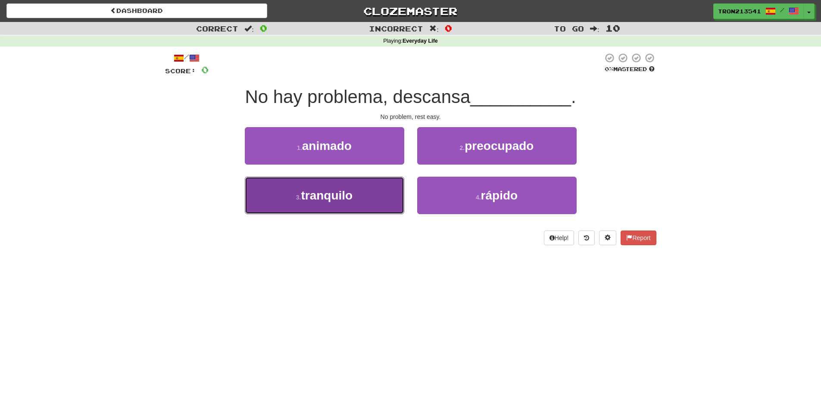
click at [399, 193] on button "3 . tranquilo" at bounding box center [324, 195] width 159 height 37
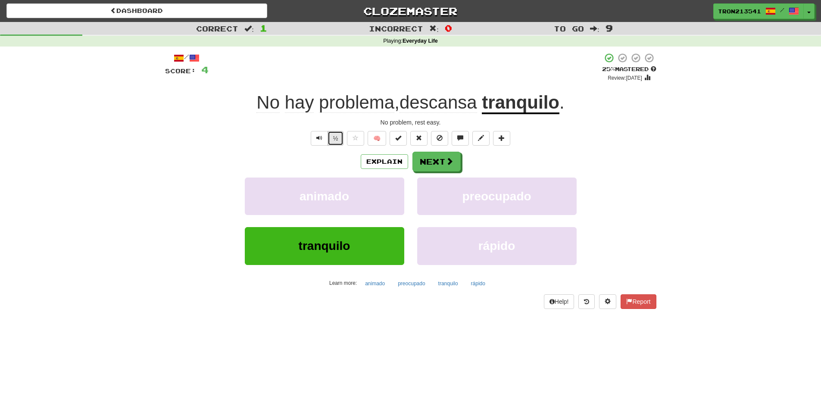
click at [338, 138] on button "½" at bounding box center [335, 138] width 16 height 15
click at [317, 141] on span "Text-to-speech controls" at bounding box center [319, 138] width 6 height 6
click at [334, 140] on button "½" at bounding box center [335, 138] width 16 height 15
click at [325, 137] on button "Text-to-speech controls" at bounding box center [319, 138] width 17 height 15
click at [337, 138] on button "½" at bounding box center [335, 138] width 16 height 15
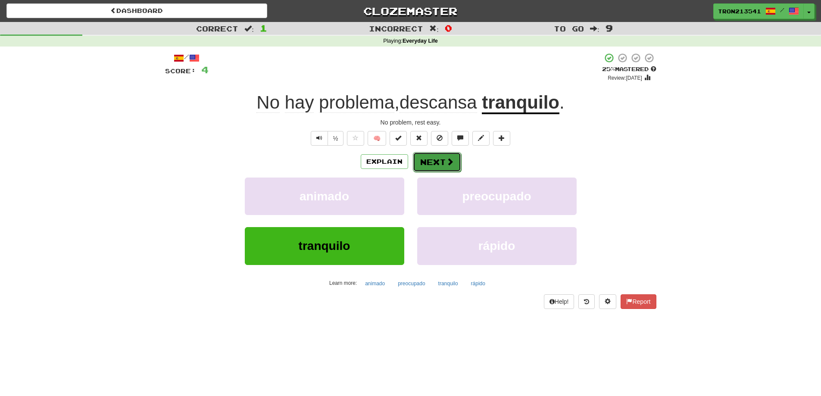
click at [432, 162] on button "Next" at bounding box center [437, 162] width 48 height 20
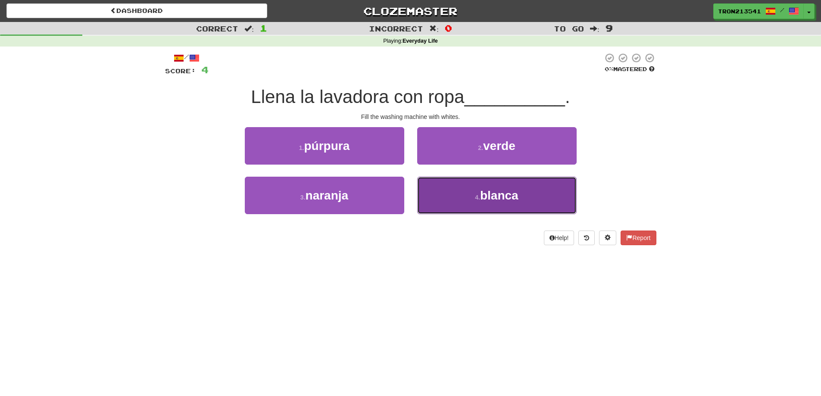
click at [440, 196] on button "4 . blanca" at bounding box center [496, 195] width 159 height 37
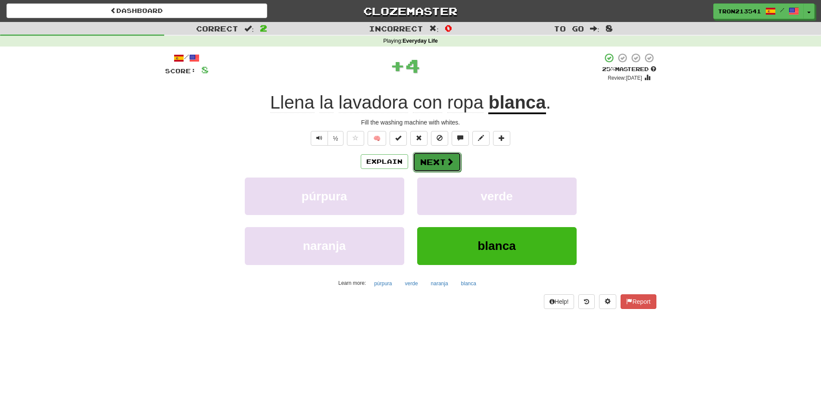
click at [439, 163] on button "Next" at bounding box center [437, 162] width 48 height 20
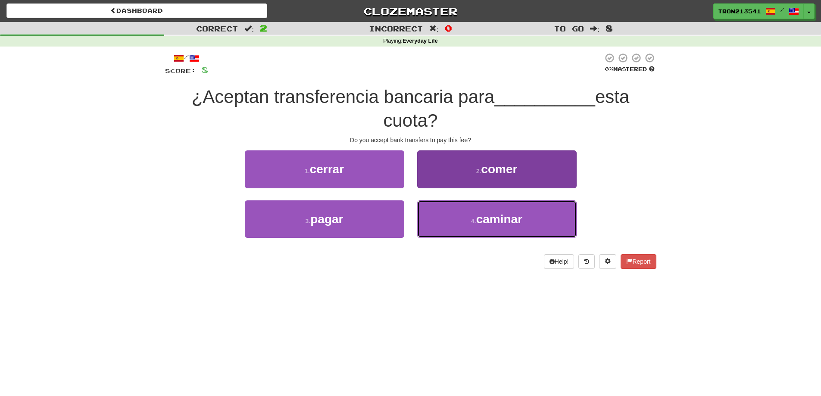
click at [423, 208] on button "4 . caminar" at bounding box center [496, 218] width 159 height 37
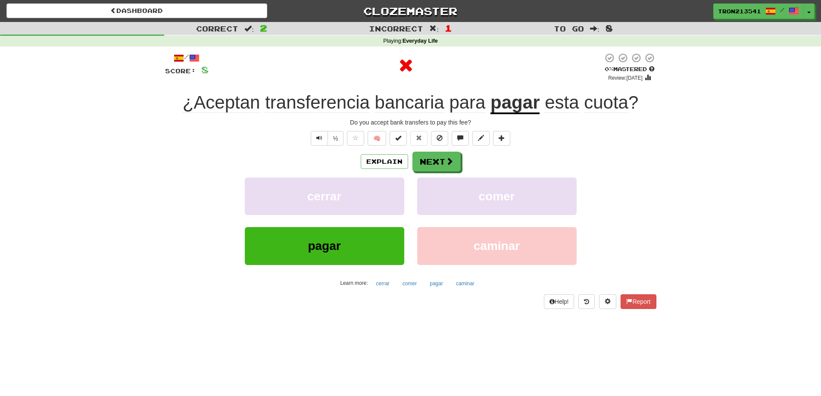
click at [508, 108] on u "pagar" at bounding box center [514, 103] width 49 height 22
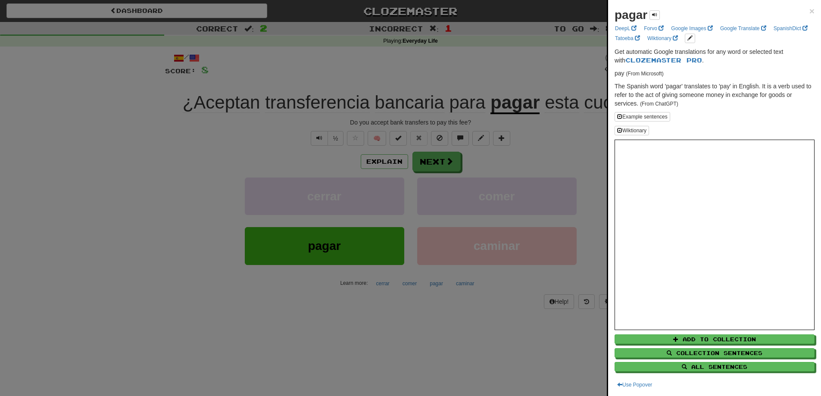
click at [534, 65] on div at bounding box center [410, 198] width 821 height 396
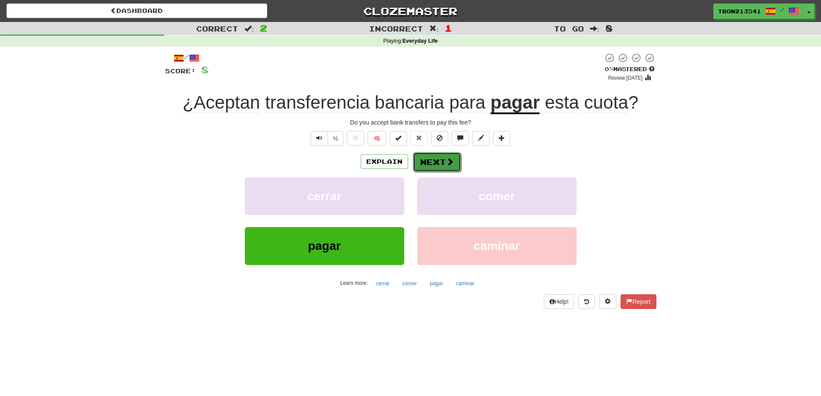
click at [445, 167] on button "Next" at bounding box center [437, 162] width 48 height 20
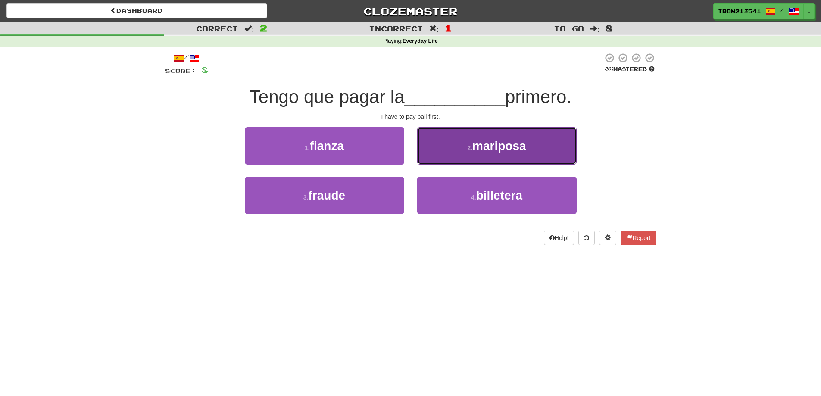
click at [526, 149] on span "mariposa" at bounding box center [499, 145] width 54 height 13
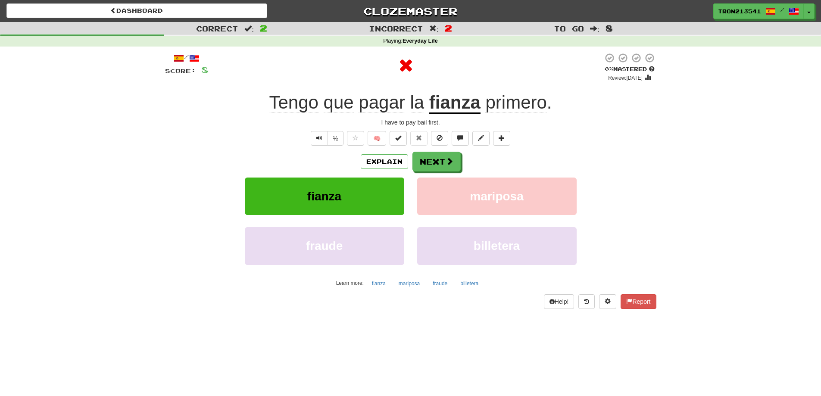
click at [459, 107] on u "fianza" at bounding box center [454, 103] width 51 height 22
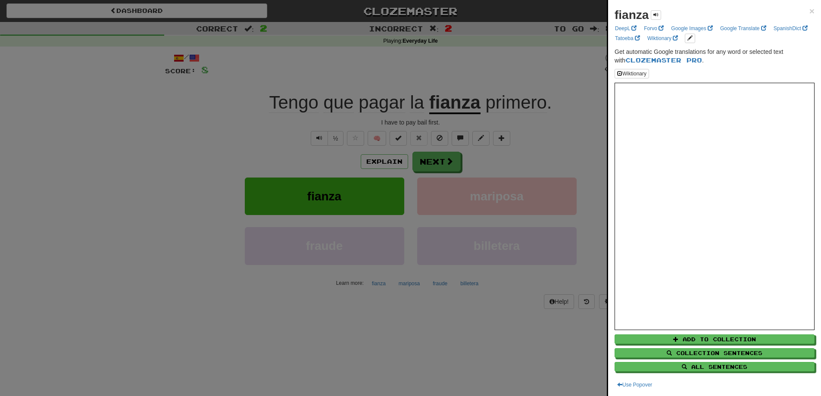
click at [422, 161] on div at bounding box center [410, 198] width 821 height 396
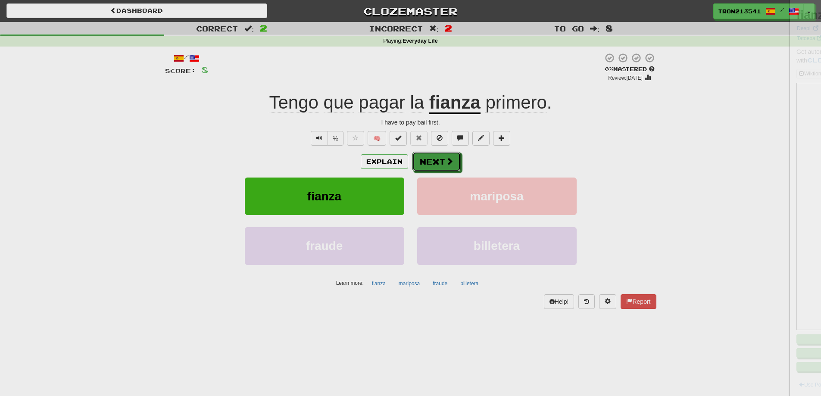
click at [426, 161] on button "Next" at bounding box center [436, 162] width 48 height 20
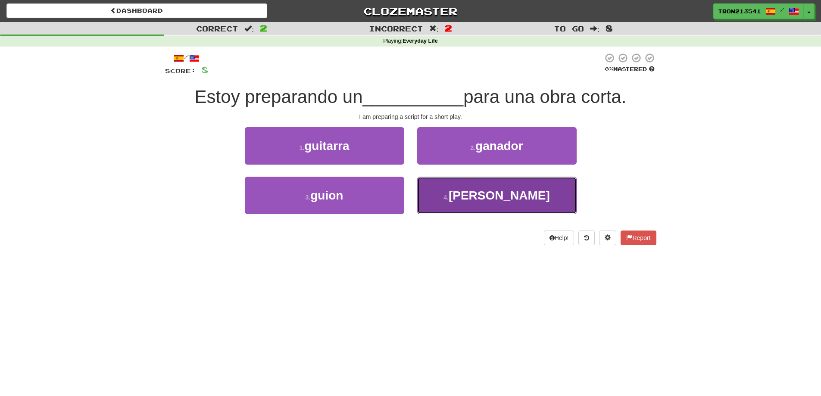
click at [490, 203] on button "4 . guión" at bounding box center [496, 195] width 159 height 37
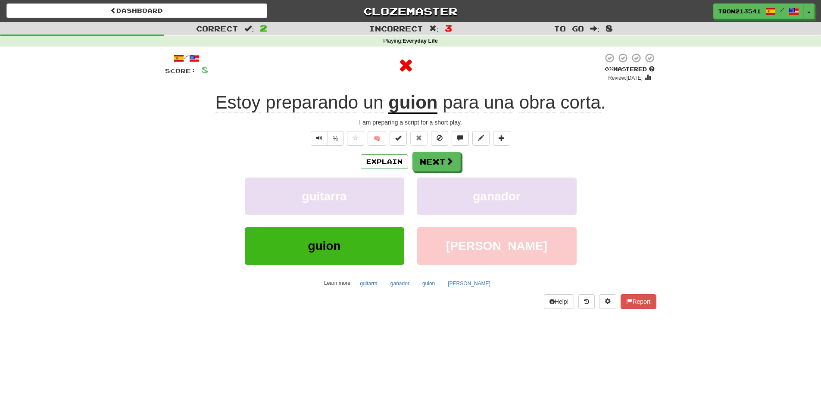
click at [419, 105] on u "guion" at bounding box center [412, 103] width 49 height 22
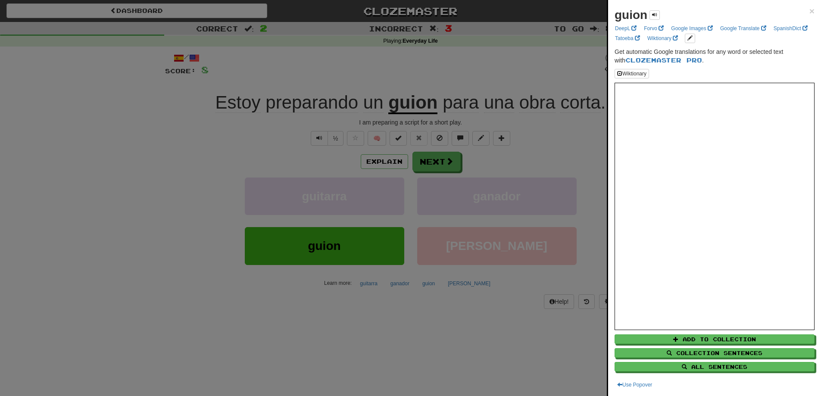
click at [441, 165] on div at bounding box center [410, 198] width 821 height 396
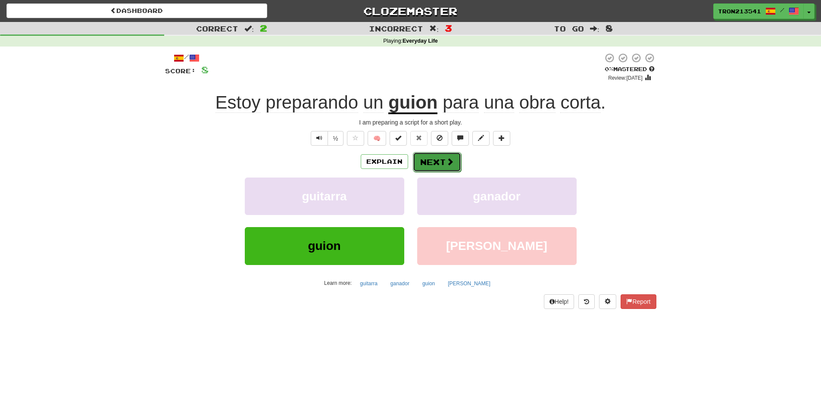
click at [436, 163] on button "Next" at bounding box center [437, 162] width 48 height 20
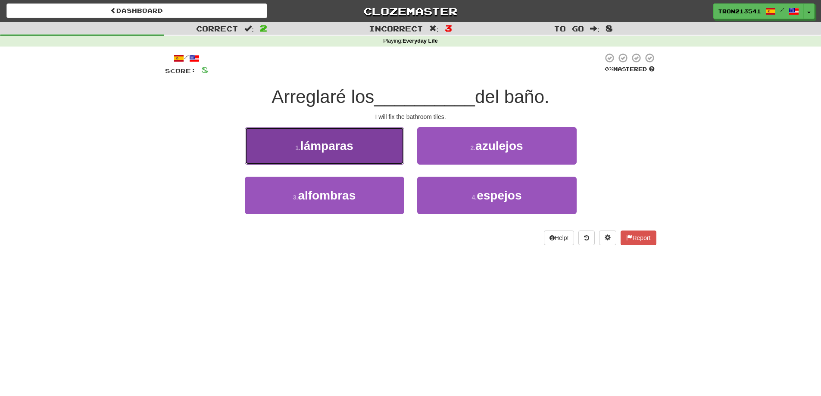
click at [353, 156] on button "1 . lámparas" at bounding box center [324, 145] width 159 height 37
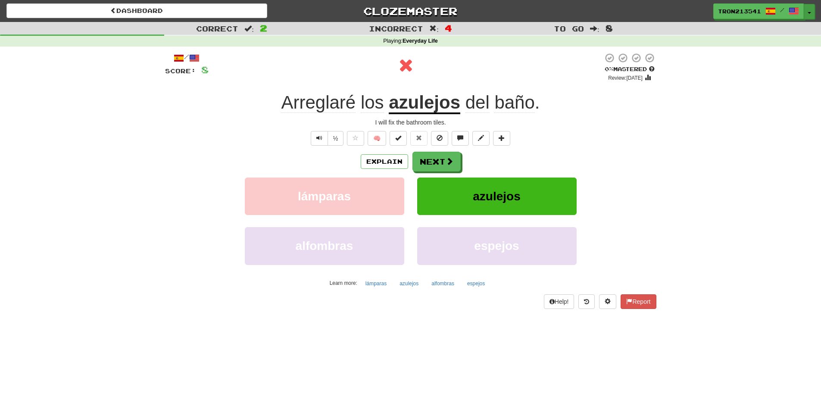
click at [807, 10] on button "Toggle Dropdown" at bounding box center [808, 12] width 11 height 16
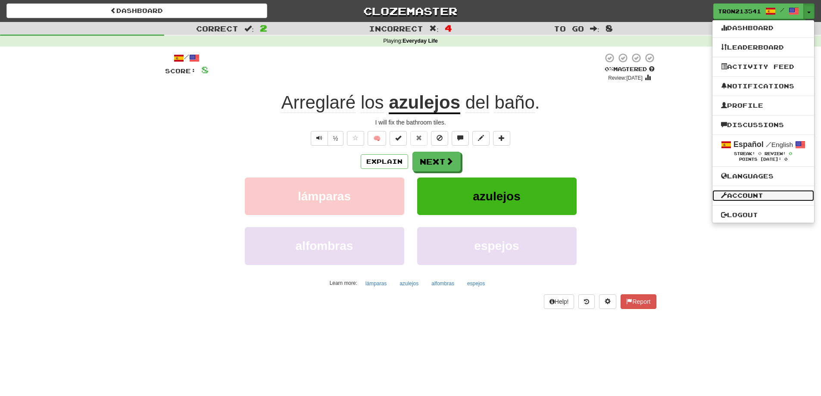
click at [750, 195] on link "Account" at bounding box center [763, 195] width 102 height 11
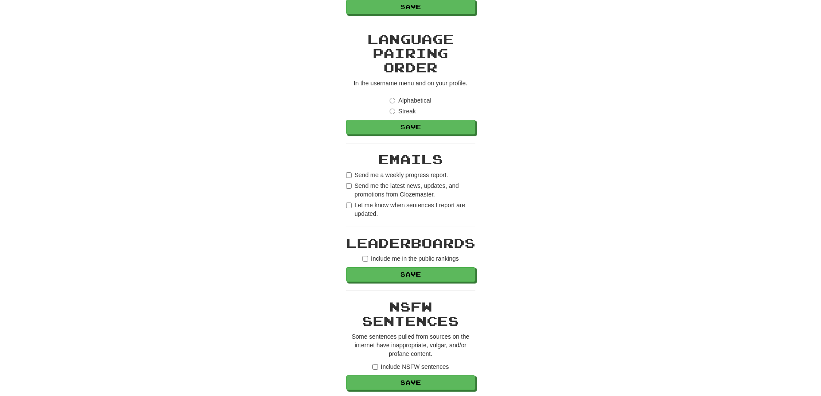
scroll to position [431, 0]
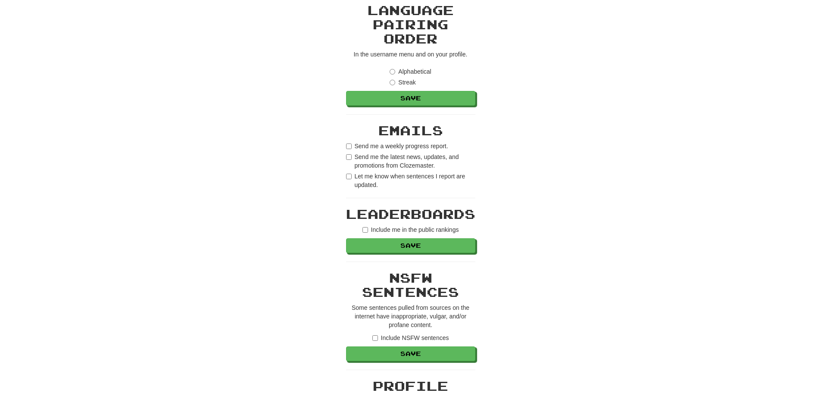
click at [411, 141] on div "**********" at bounding box center [410, 70] width 129 height 941
click at [401, 145] on label "Send me a weekly progress report." at bounding box center [397, 146] width 102 height 9
click at [376, 156] on label "Send me the latest news, updates, and promotions from Clozemaster." at bounding box center [410, 161] width 129 height 17
click at [365, 173] on label "Let me know when sentences I report are updated." at bounding box center [410, 180] width 129 height 17
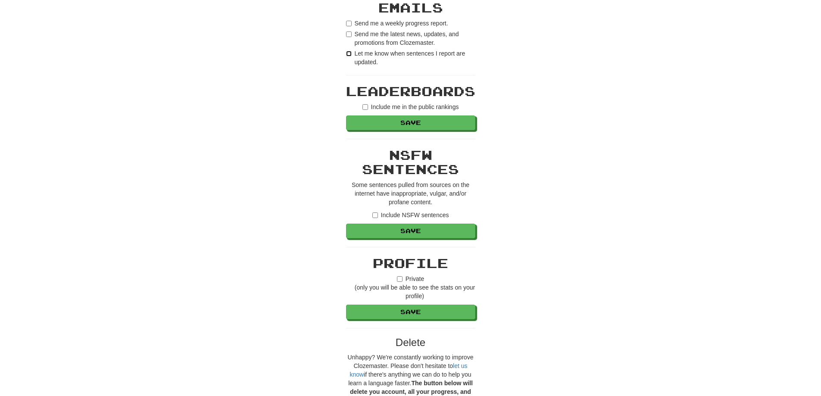
scroll to position [560, 0]
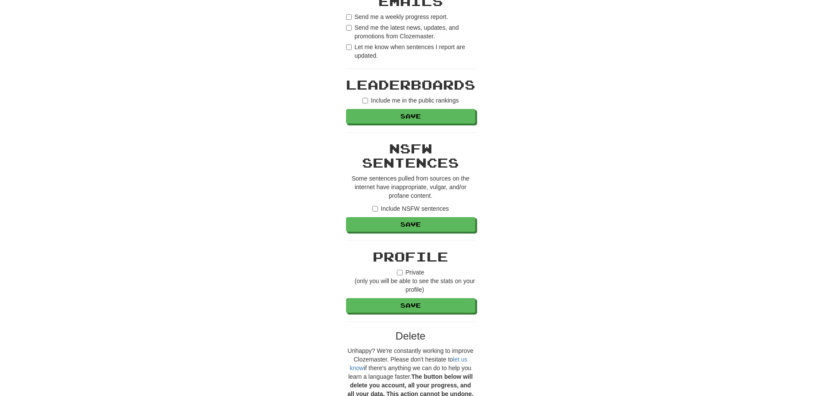
click at [433, 102] on label "Include me in the public rankings" at bounding box center [410, 100] width 96 height 9
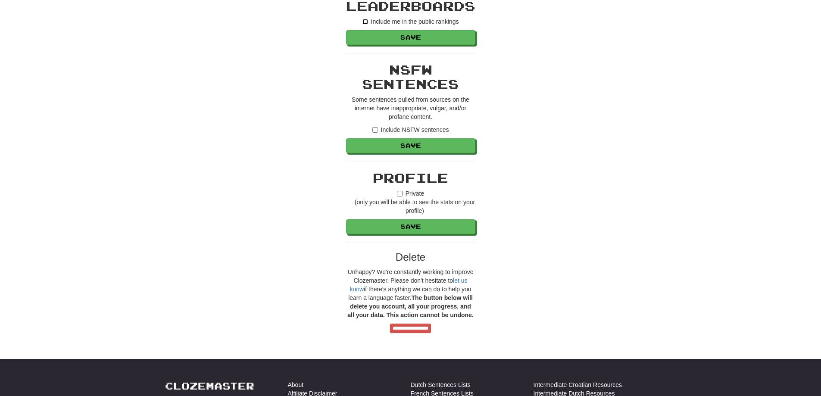
scroll to position [646, 0]
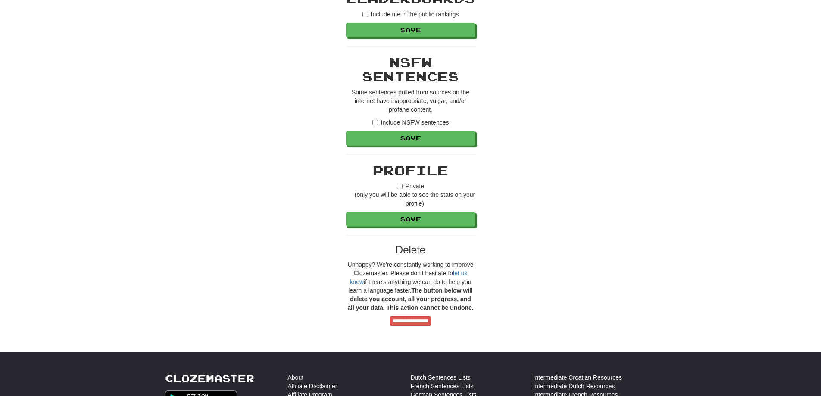
click at [420, 121] on label "Include NSFW sentences" at bounding box center [410, 122] width 77 height 9
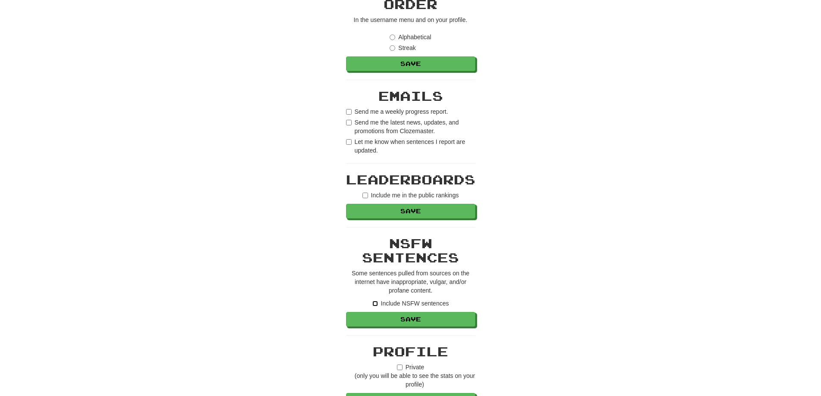
scroll to position [388, 0]
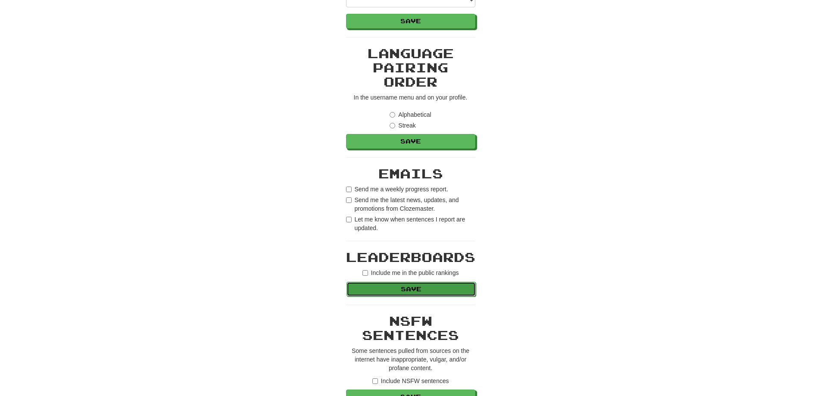
click at [395, 291] on button "Save" at bounding box center [410, 289] width 129 height 15
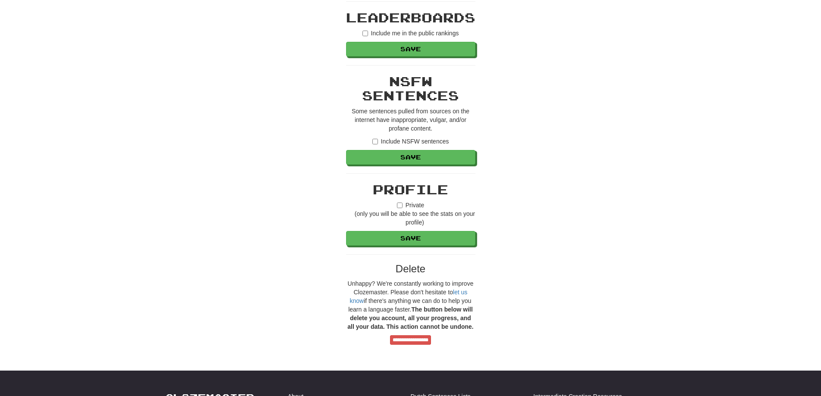
scroll to position [646, 0]
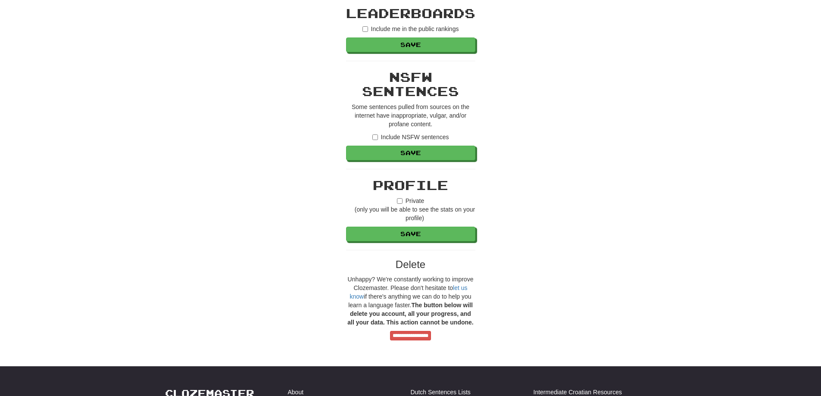
click at [413, 140] on label "Include NSFW sentences" at bounding box center [410, 137] width 77 height 9
click at [403, 153] on button "Save" at bounding box center [410, 153] width 129 height 15
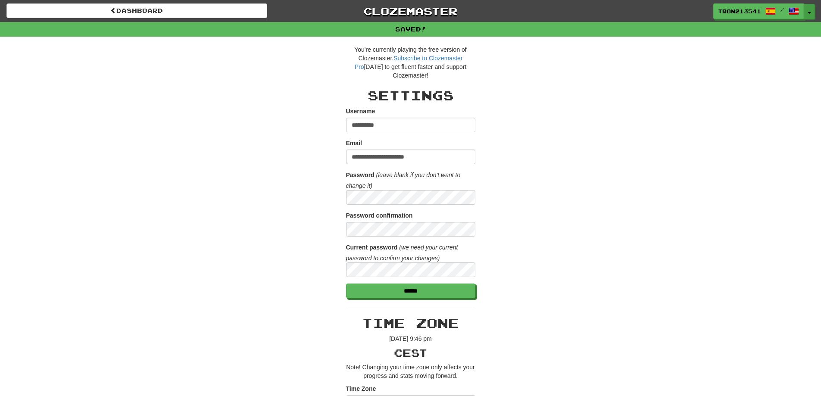
click at [812, 13] on button "Toggle Dropdown" at bounding box center [808, 12] width 11 height 16
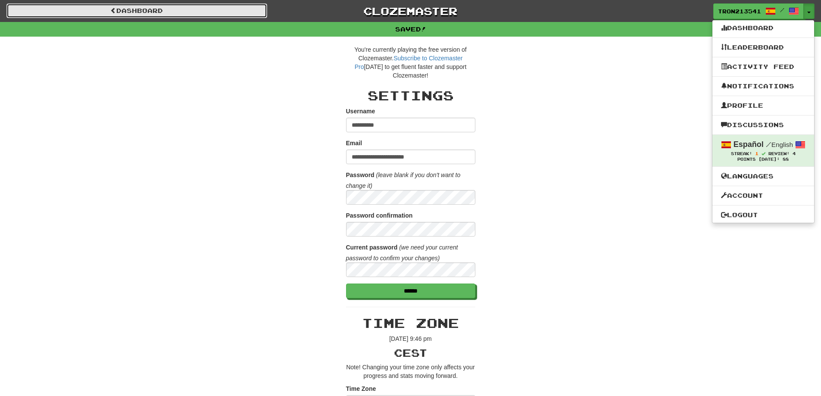
click at [147, 10] on link "Dashboard" at bounding box center [136, 10] width 261 height 15
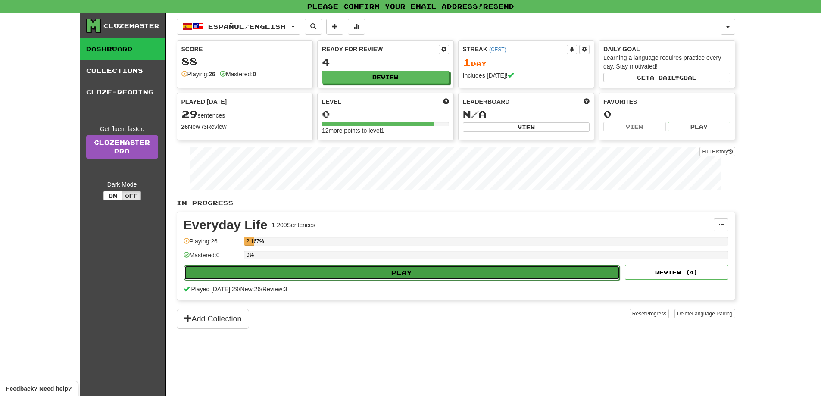
click at [443, 277] on button "Play" at bounding box center [402, 272] width 436 height 15
select select "**"
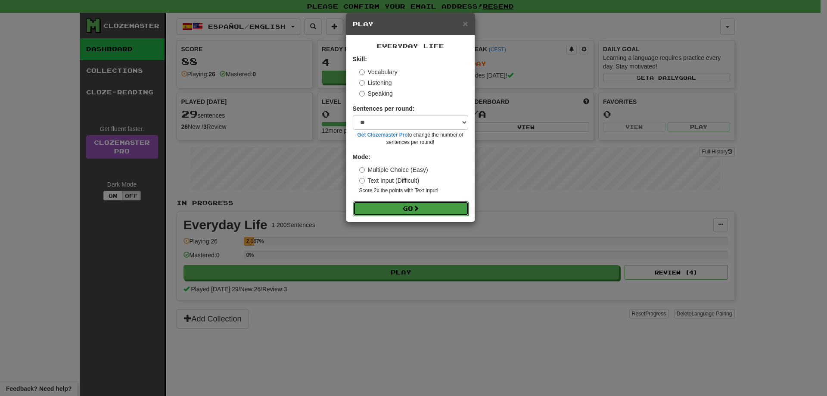
click at [414, 210] on button "Go" at bounding box center [410, 208] width 115 height 15
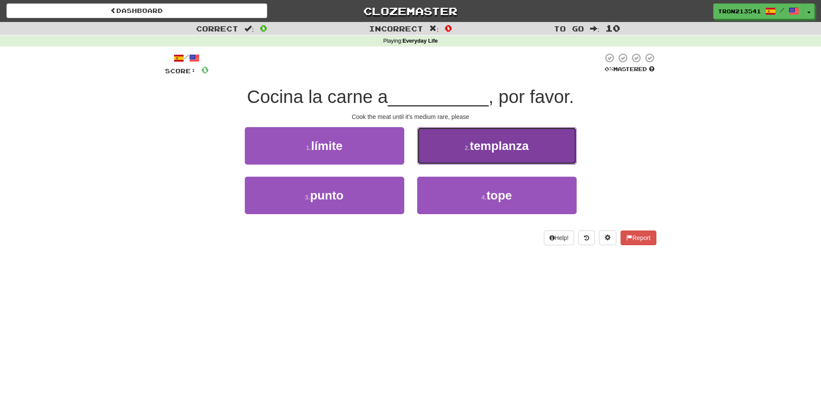
click at [522, 146] on span "templanza" at bounding box center [499, 145] width 59 height 13
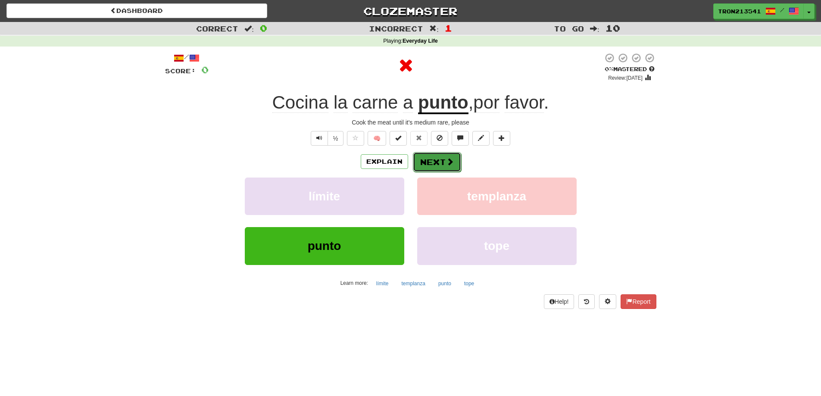
click at [435, 166] on button "Next" at bounding box center [437, 162] width 48 height 20
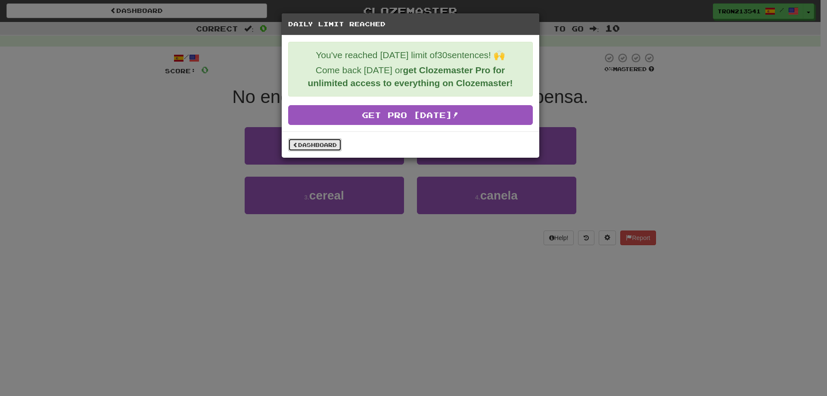
click at [324, 144] on link "Dashboard" at bounding box center [314, 144] width 53 height 13
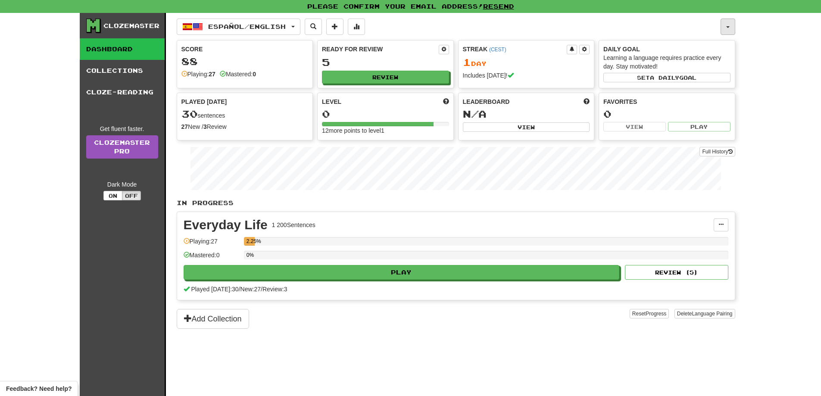
click at [723, 27] on button "button" at bounding box center [727, 27] width 15 height 16
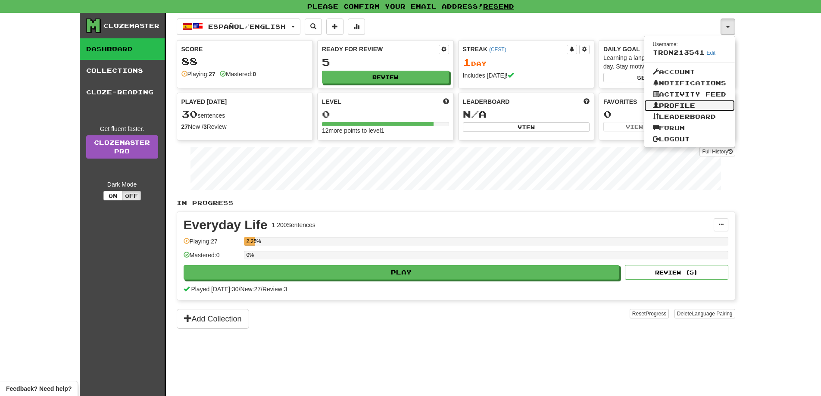
click at [673, 105] on link "Profile" at bounding box center [689, 105] width 90 height 11
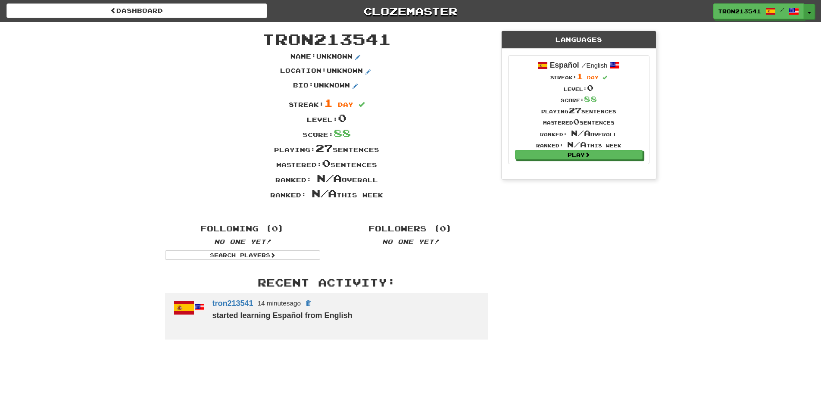
click at [806, 12] on button "Toggle Dropdown" at bounding box center [808, 12] width 11 height 16
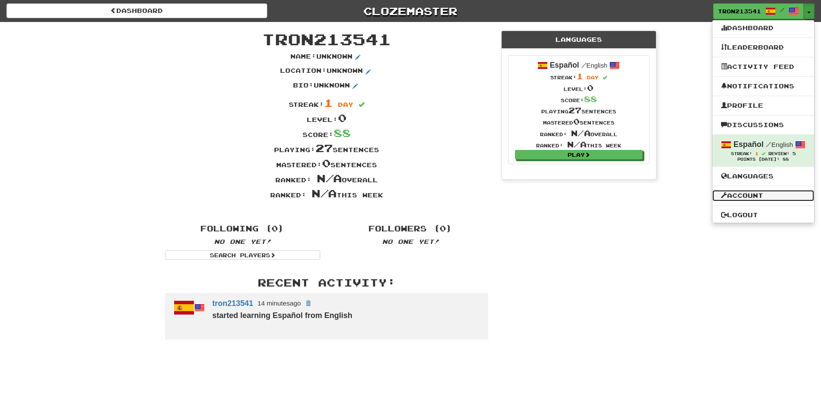
click at [738, 193] on link "Account" at bounding box center [763, 195] width 102 height 11
